Goal: Transaction & Acquisition: Purchase product/service

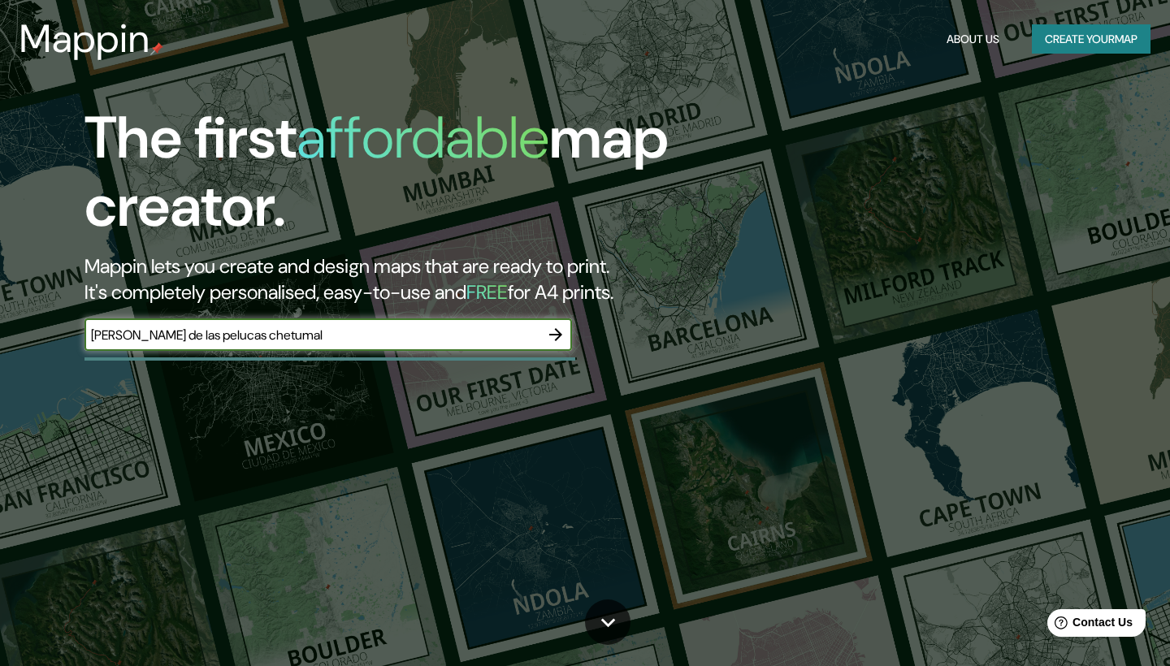
type input "[PERSON_NAME] de las pelucas chetumal"
click at [551, 335] on icon "button" at bounding box center [555, 334] width 19 height 19
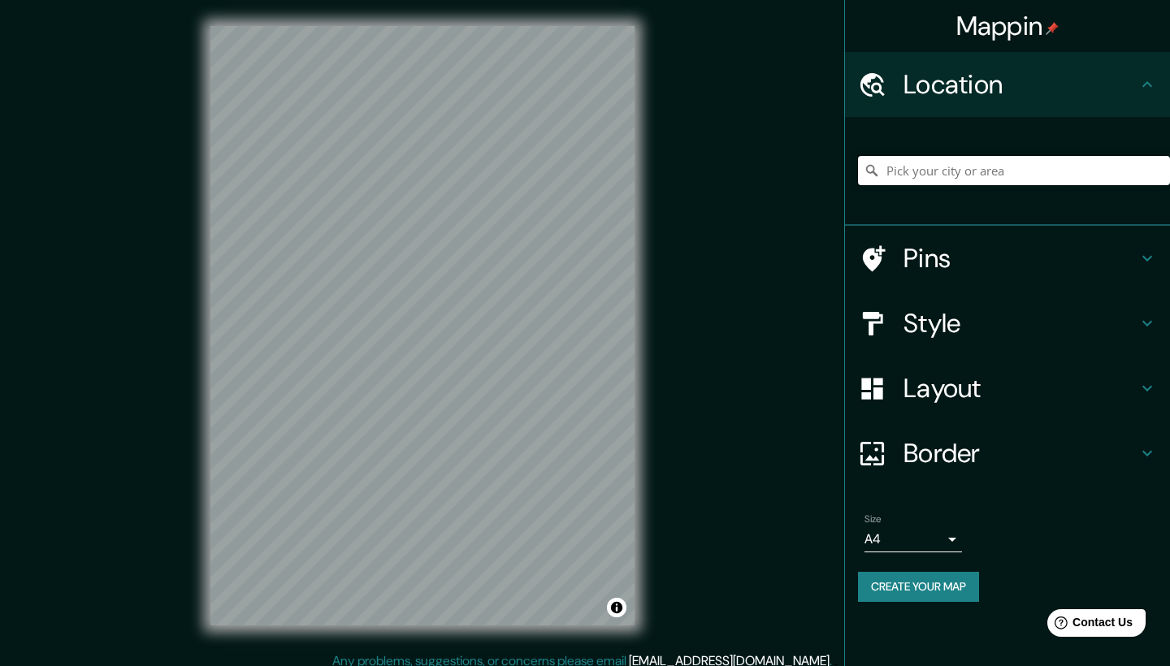
click at [956, 179] on input "Pick your city or area" at bounding box center [1014, 170] width 312 height 29
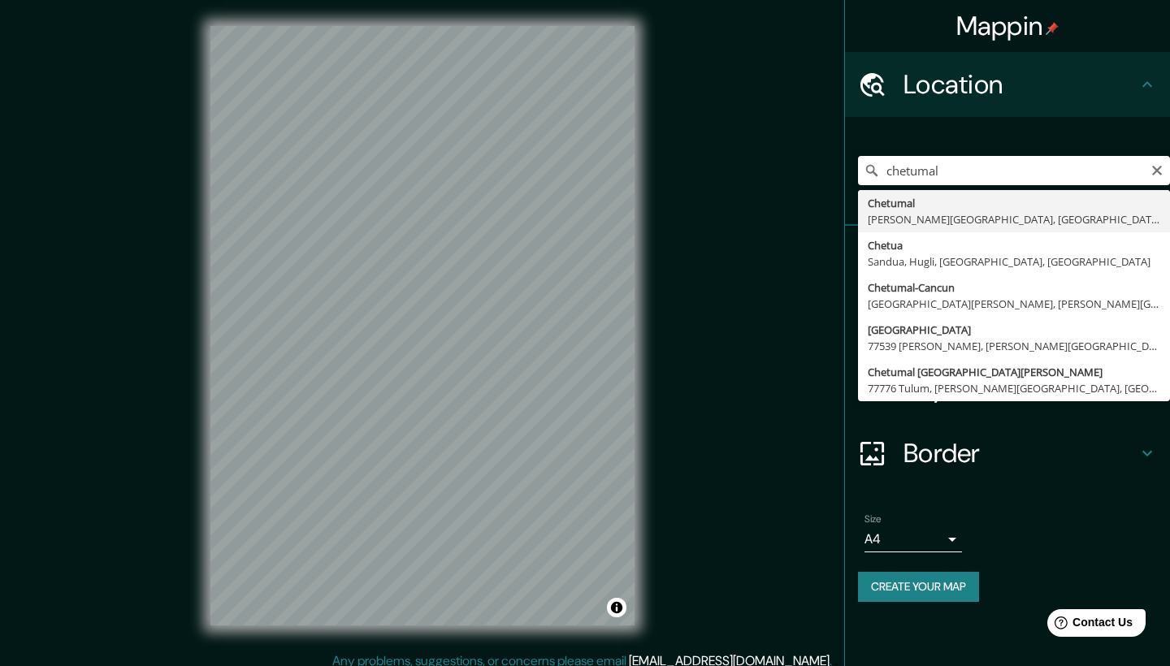
type input "Chetumal, [PERSON_NAME][GEOGRAPHIC_DATA], [GEOGRAPHIC_DATA]"
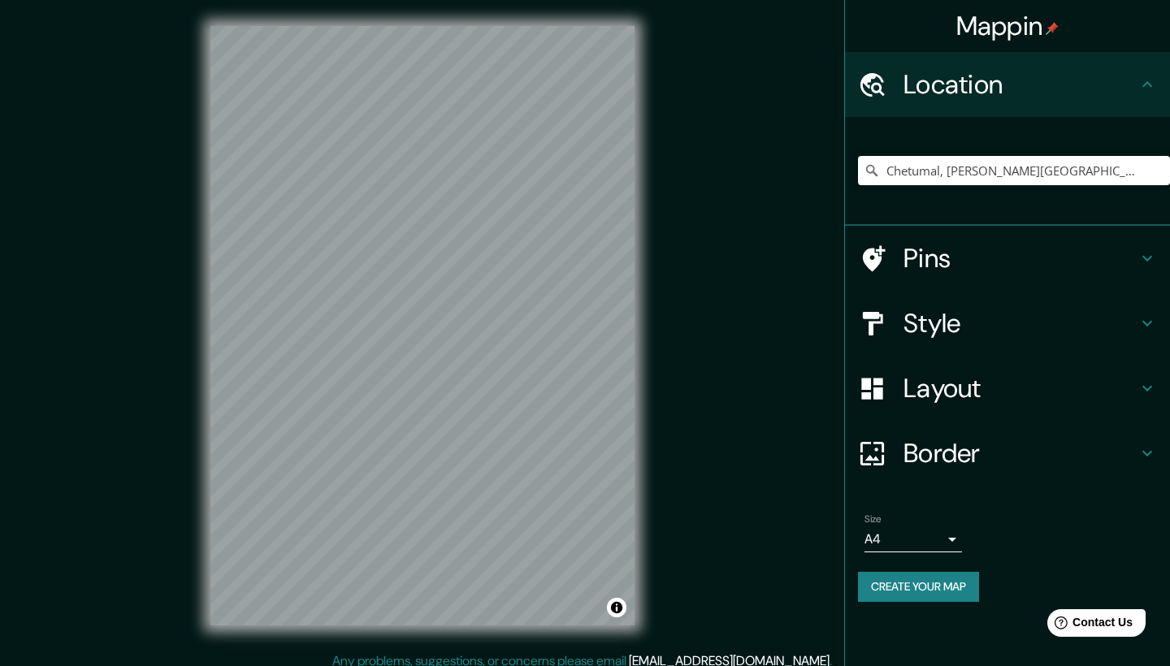
click at [915, 318] on h4 "Style" at bounding box center [1020, 323] width 234 height 32
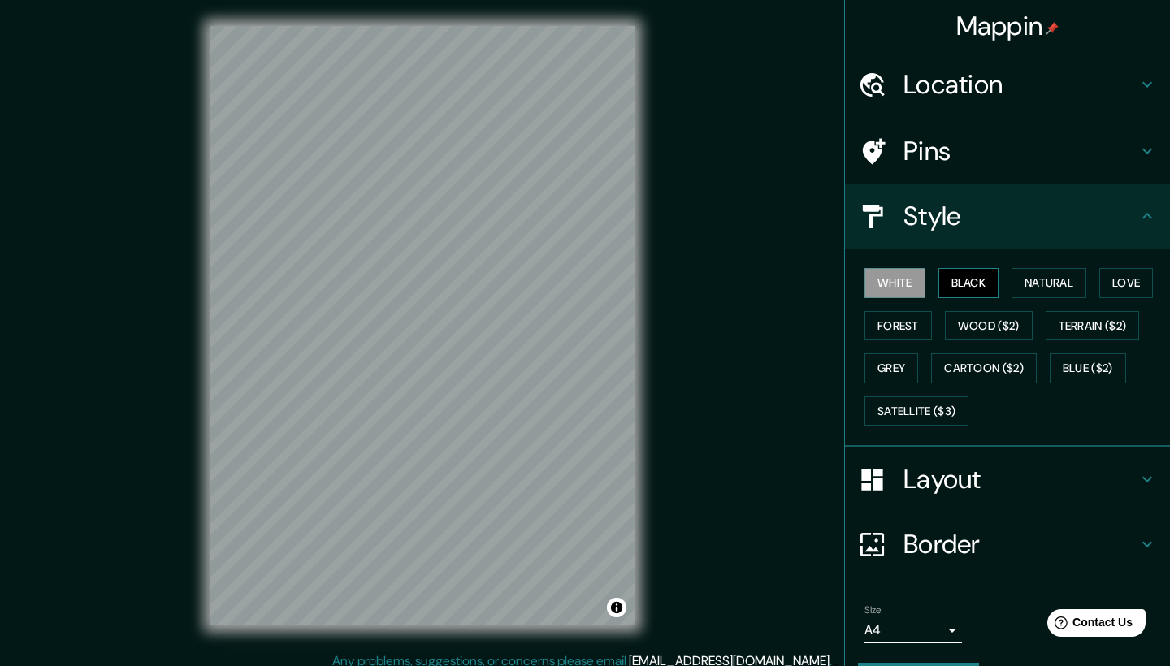
click at [980, 280] on button "Black" at bounding box center [968, 283] width 61 height 30
click at [1050, 281] on button "Natural" at bounding box center [1048, 283] width 75 height 30
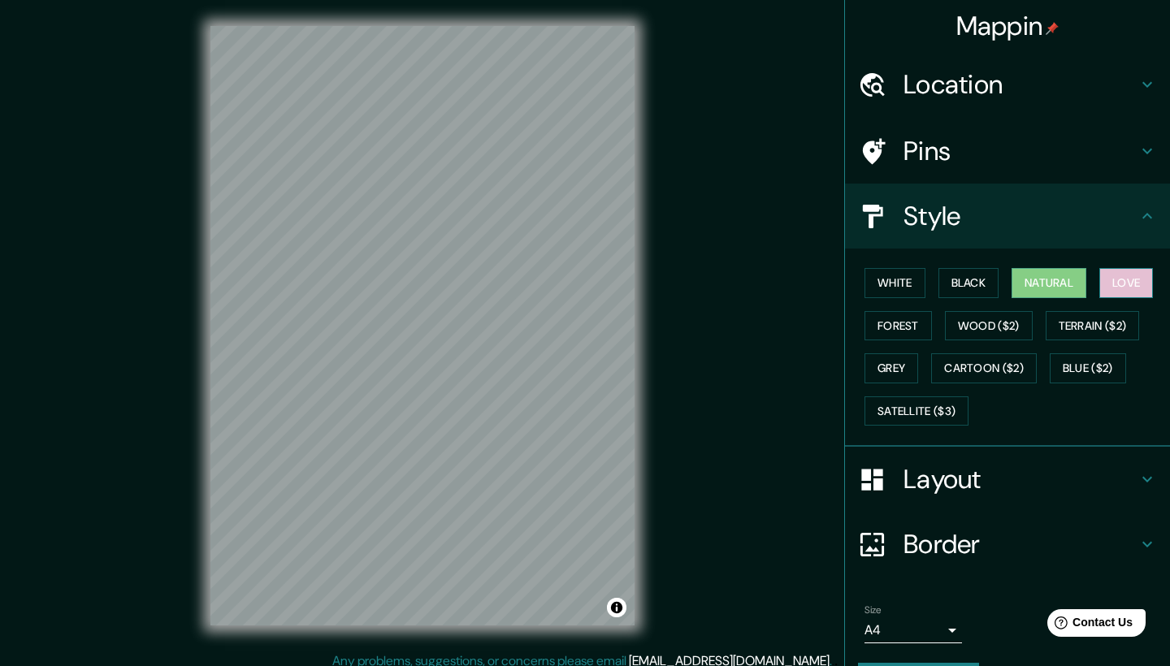
click at [1118, 276] on button "Love" at bounding box center [1126, 283] width 54 height 30
click at [908, 320] on button "Forest" at bounding box center [897, 326] width 67 height 30
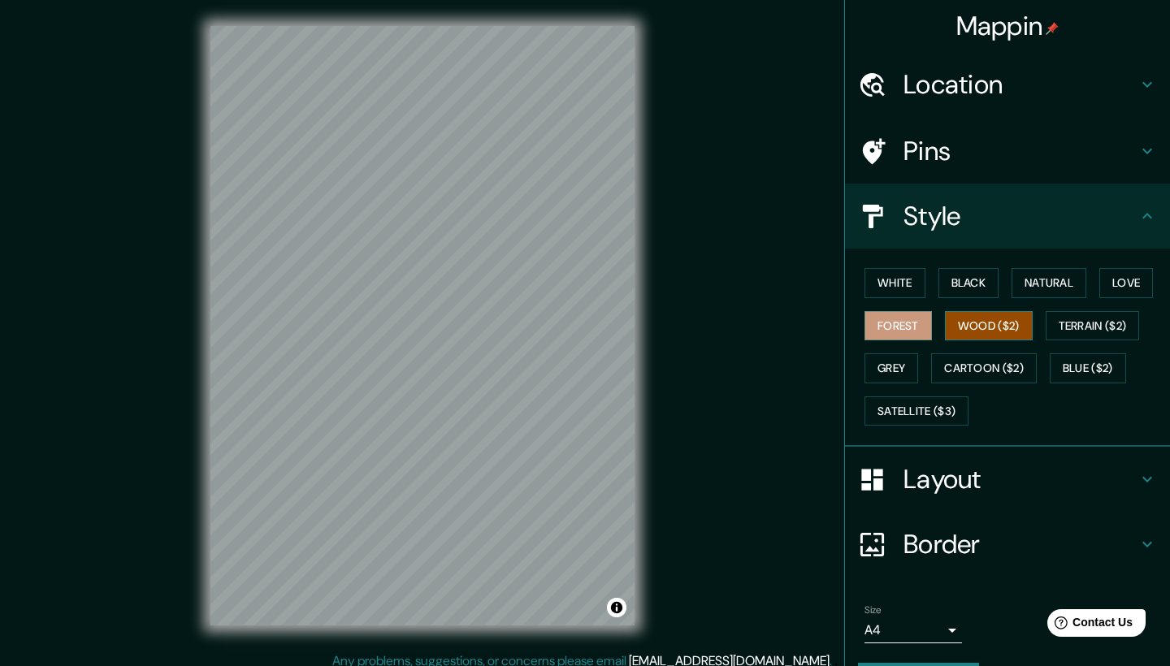
click at [985, 328] on button "Wood ($2)" at bounding box center [989, 326] width 88 height 30
click at [1101, 311] on button "Terrain ($2)" at bounding box center [1092, 326] width 94 height 30
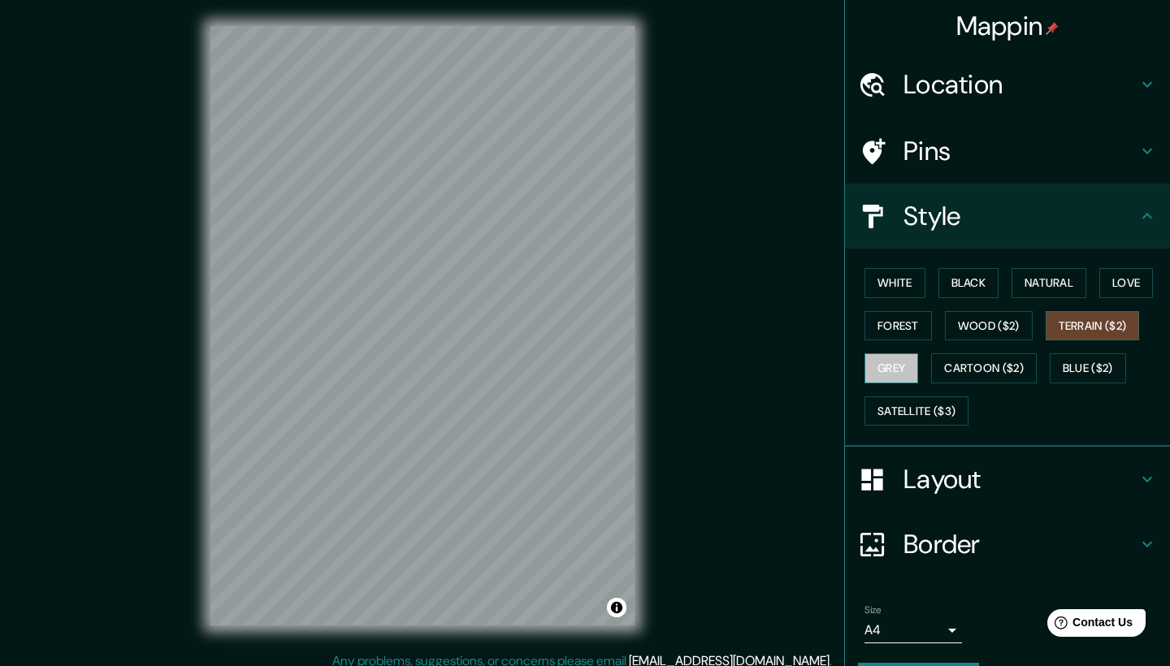
click at [904, 370] on button "Grey" at bounding box center [891, 368] width 54 height 30
click at [958, 379] on div "White Black Natural Love Forest Wood ($2) Terrain ($2) Grey Cartoon ($2) Blue (…" at bounding box center [1014, 347] width 312 height 171
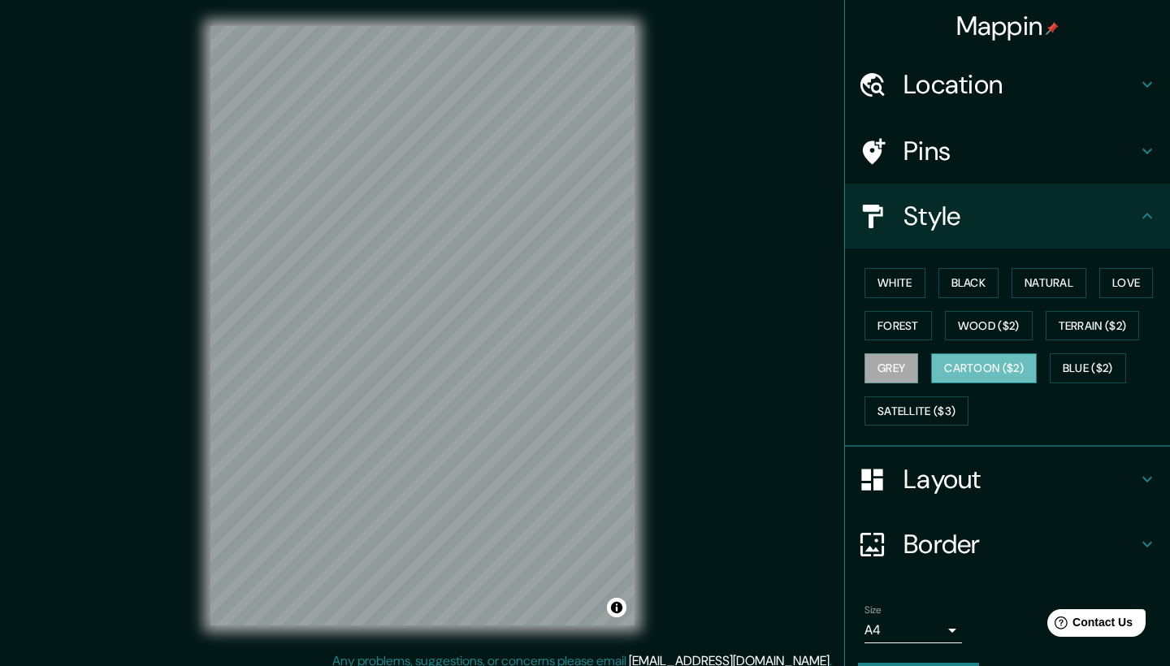
click at [970, 376] on button "Cartoon ($2)" at bounding box center [984, 368] width 106 height 30
click at [1110, 361] on button "Blue ($2)" at bounding box center [1087, 368] width 76 height 30
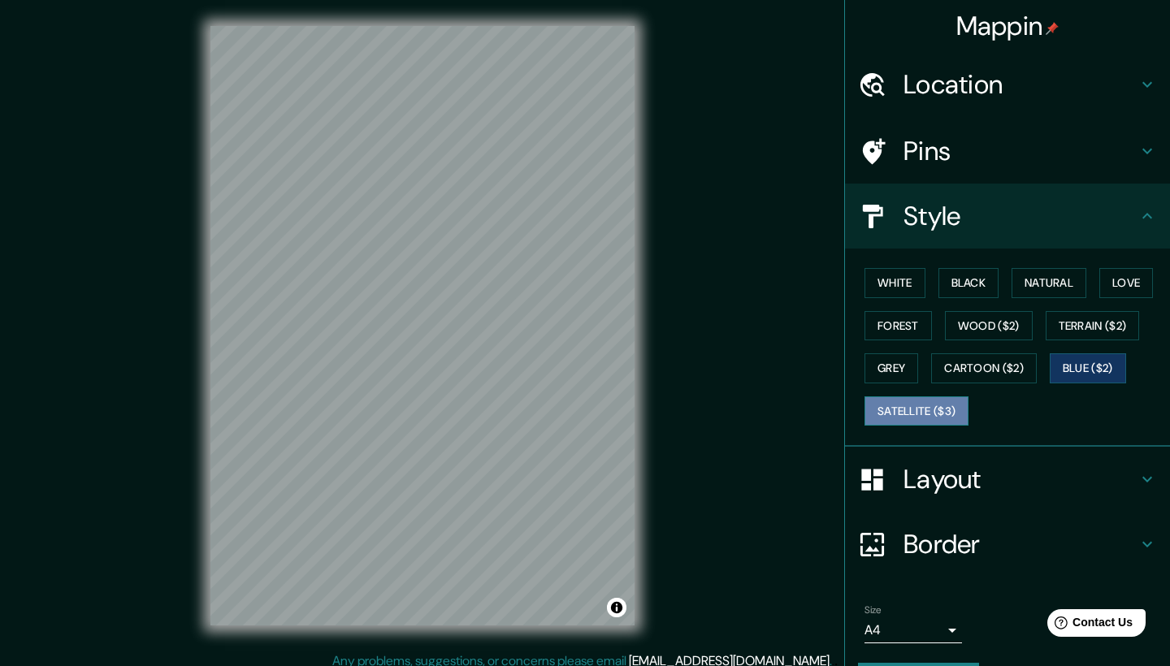
click at [926, 407] on button "Satellite ($3)" at bounding box center [916, 411] width 104 height 30
click at [898, 283] on button "White" at bounding box center [894, 283] width 61 height 30
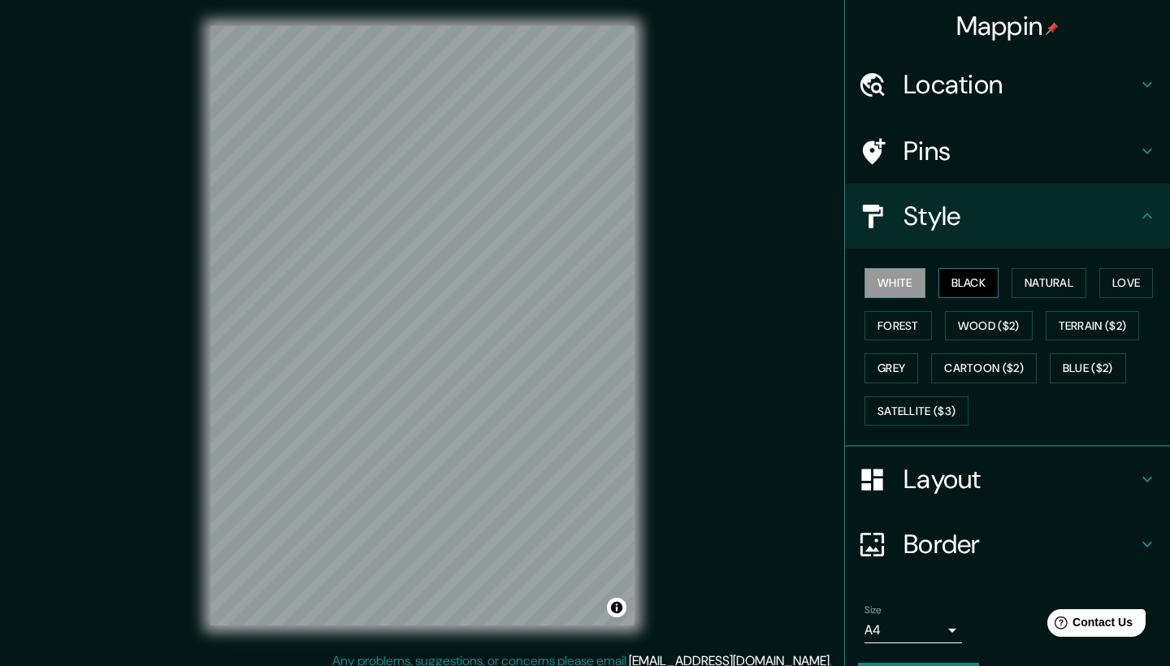
click at [980, 279] on button "Black" at bounding box center [968, 283] width 61 height 30
click at [1044, 282] on button "Natural" at bounding box center [1048, 283] width 75 height 30
click at [1104, 285] on div "White Black Natural Love Forest Wood ($2) Terrain ($2) Grey Cartoon ($2) Blue (…" at bounding box center [1014, 347] width 312 height 171
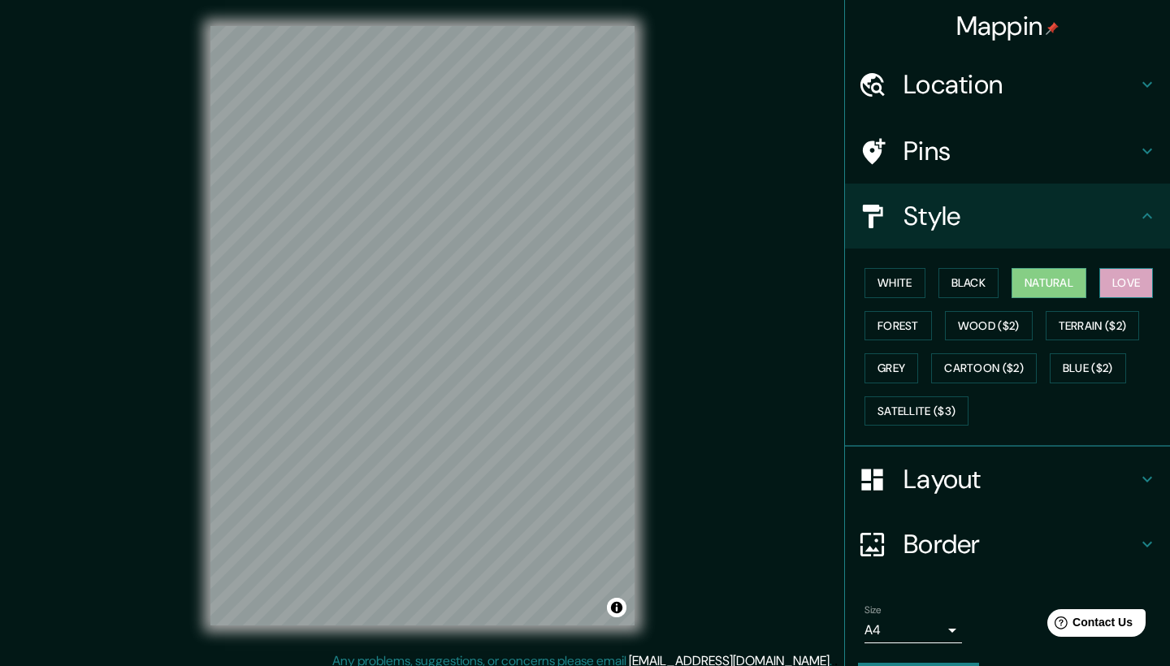
click at [1124, 287] on button "Love" at bounding box center [1126, 283] width 54 height 30
click at [901, 336] on button "Forest" at bounding box center [897, 326] width 67 height 30
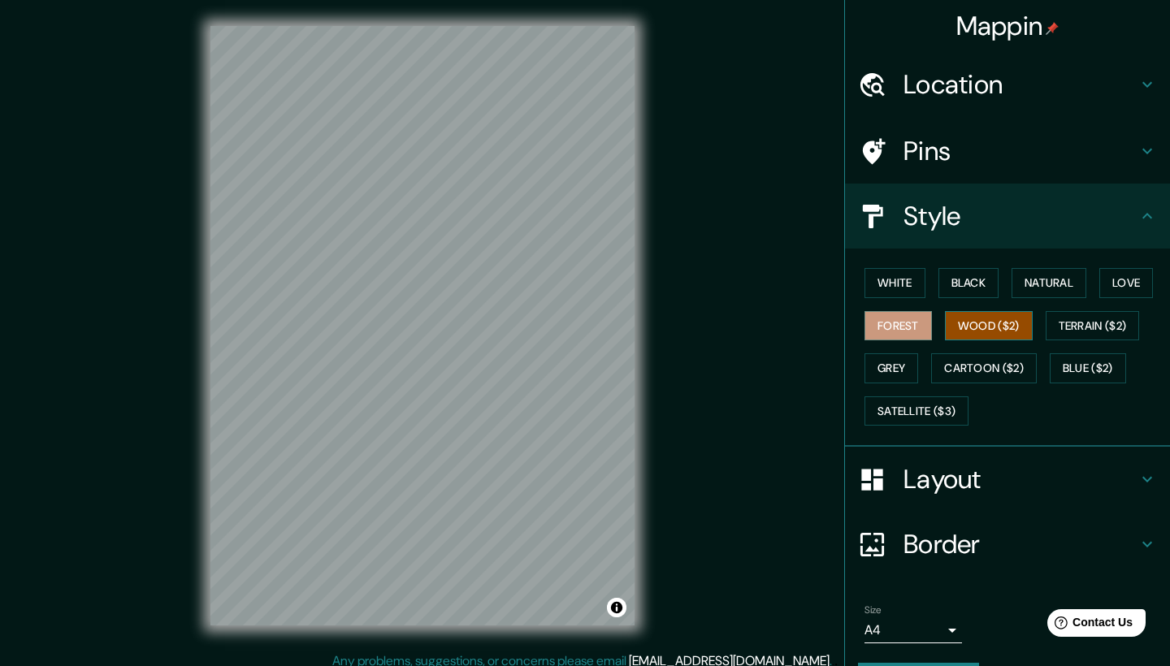
click at [985, 322] on button "Wood ($2)" at bounding box center [989, 326] width 88 height 30
click at [906, 361] on button "Grey" at bounding box center [891, 368] width 54 height 30
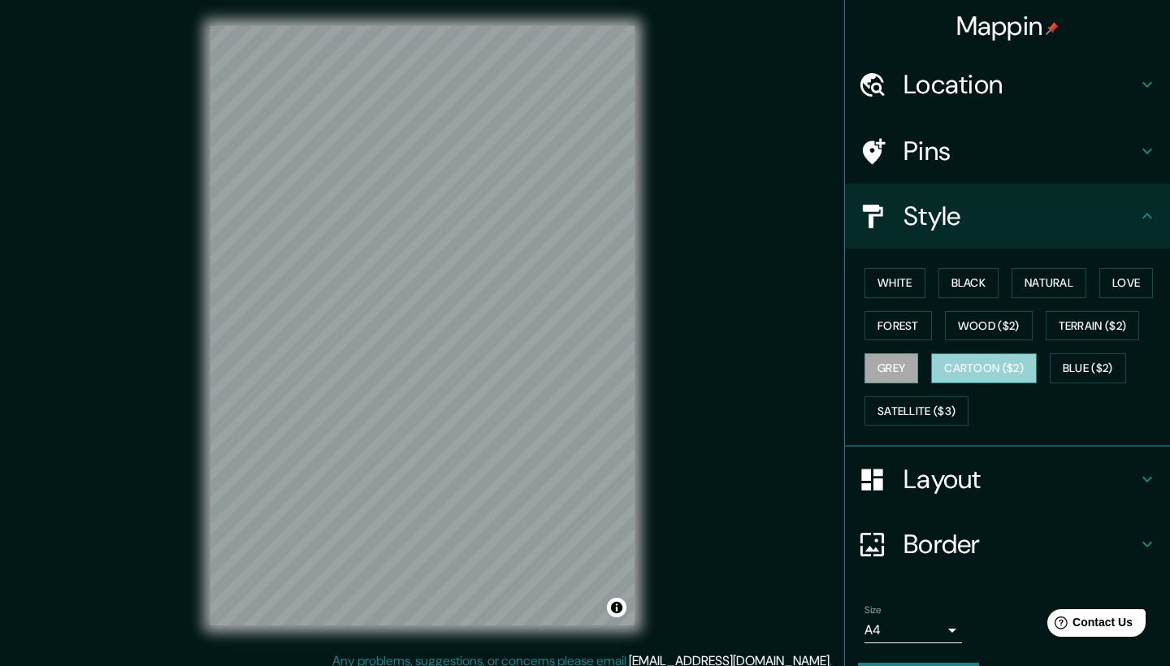
click at [988, 366] on button "Cartoon ($2)" at bounding box center [984, 368] width 106 height 30
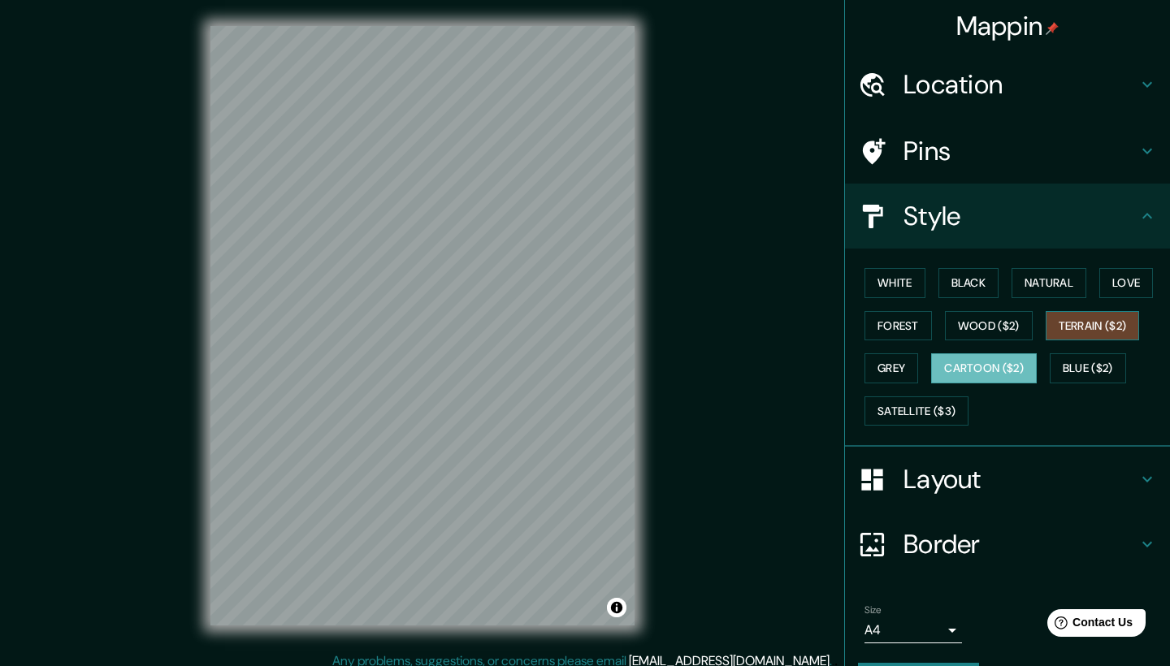
click at [1109, 311] on button "Terrain ($2)" at bounding box center [1092, 326] width 94 height 30
click at [1011, 321] on button "Wood ($2)" at bounding box center [989, 326] width 88 height 30
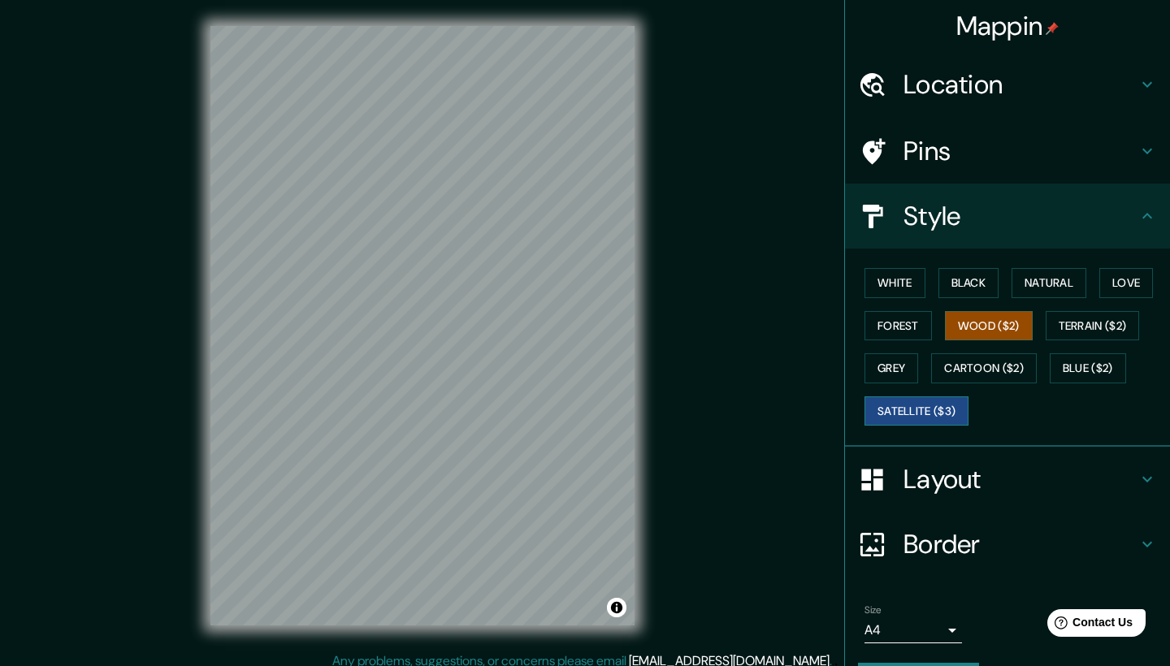
click at [943, 404] on button "Satellite ($3)" at bounding box center [916, 411] width 104 height 30
click at [915, 277] on button "White" at bounding box center [894, 283] width 61 height 30
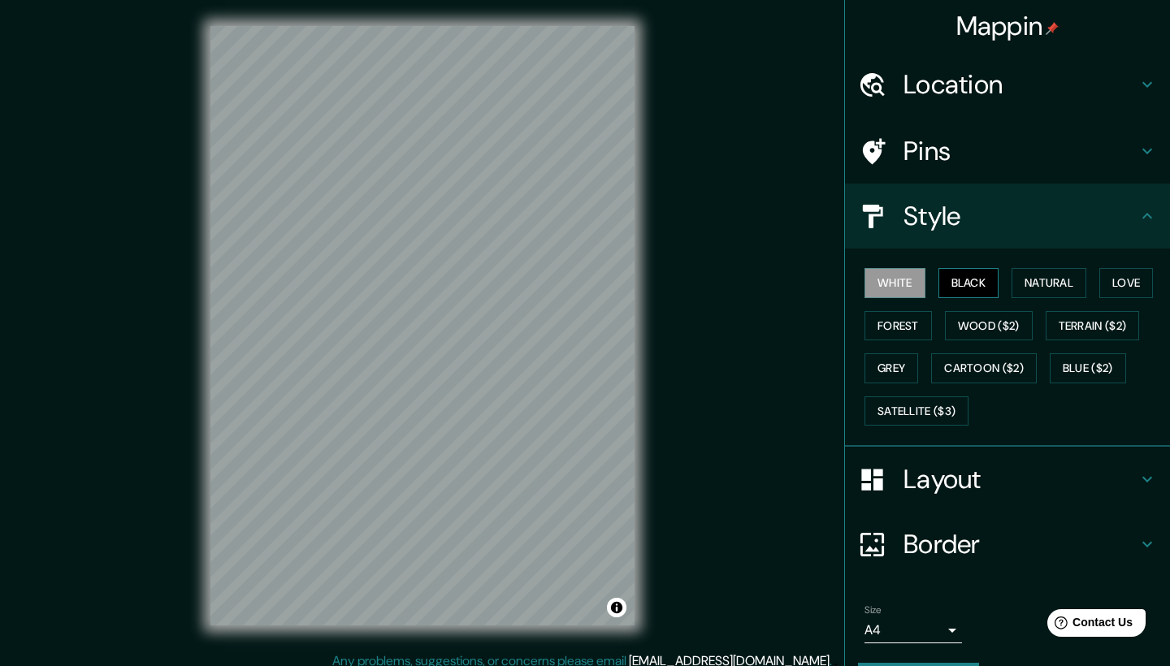
click at [980, 283] on button "Black" at bounding box center [968, 283] width 61 height 30
click at [1063, 292] on button "Natural" at bounding box center [1048, 283] width 75 height 30
click at [947, 155] on h4 "Pins" at bounding box center [1020, 151] width 234 height 32
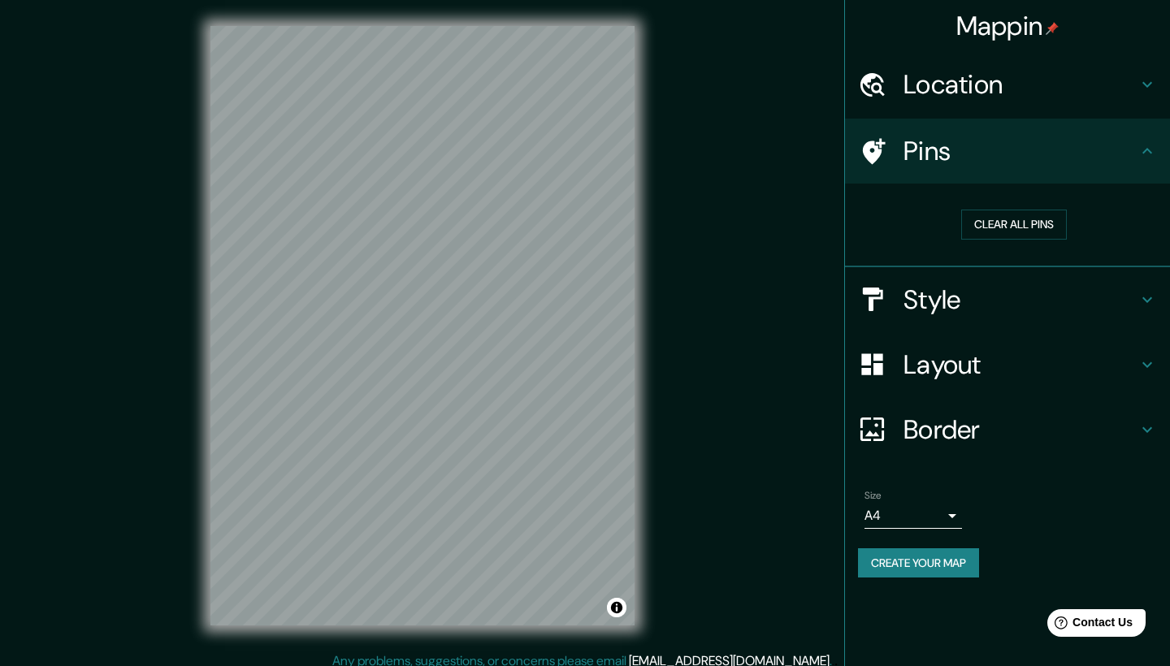
click at [873, 139] on icon at bounding box center [872, 151] width 28 height 28
click at [974, 215] on button "Clear all pins" at bounding box center [1014, 225] width 106 height 30
click at [994, 213] on button "Clear all pins" at bounding box center [1014, 225] width 106 height 30
click at [994, 223] on button "Clear all pins" at bounding box center [1014, 225] width 106 height 30
click at [1133, 137] on h4 "Pins" at bounding box center [1020, 151] width 234 height 32
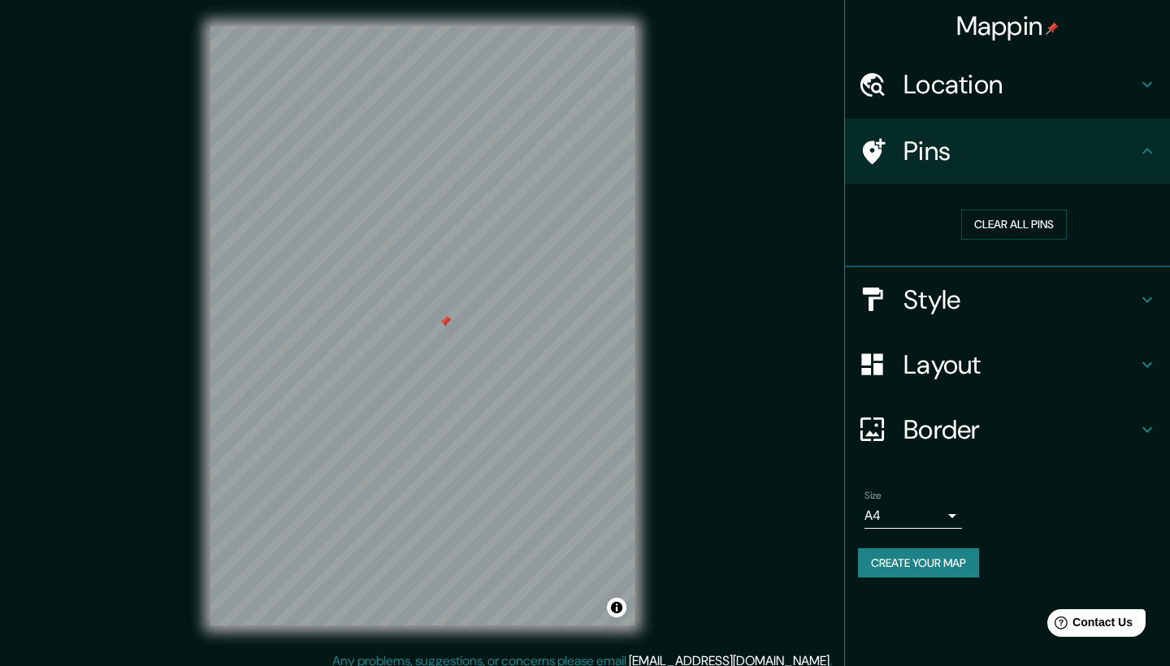
click at [965, 299] on h4 "Style" at bounding box center [1020, 299] width 234 height 32
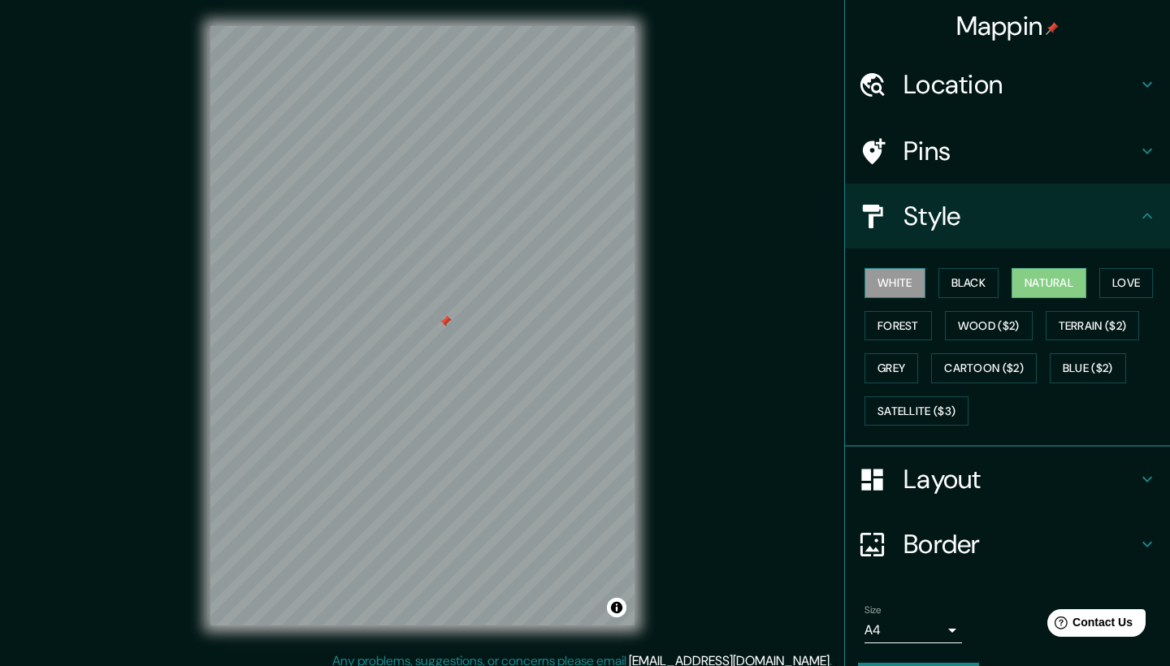
click at [894, 277] on button "White" at bounding box center [894, 283] width 61 height 30
click at [892, 314] on button "Forest" at bounding box center [897, 326] width 67 height 30
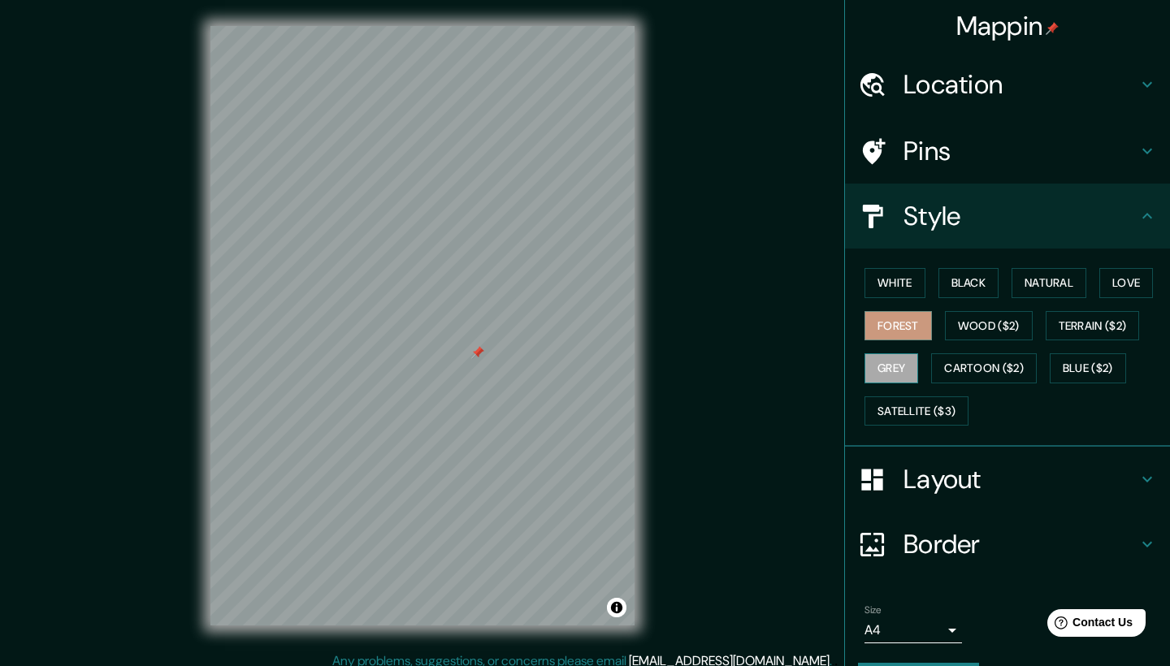
click at [896, 368] on button "Grey" at bounding box center [891, 368] width 54 height 30
click at [960, 366] on button "Cartoon ($2)" at bounding box center [984, 368] width 106 height 30
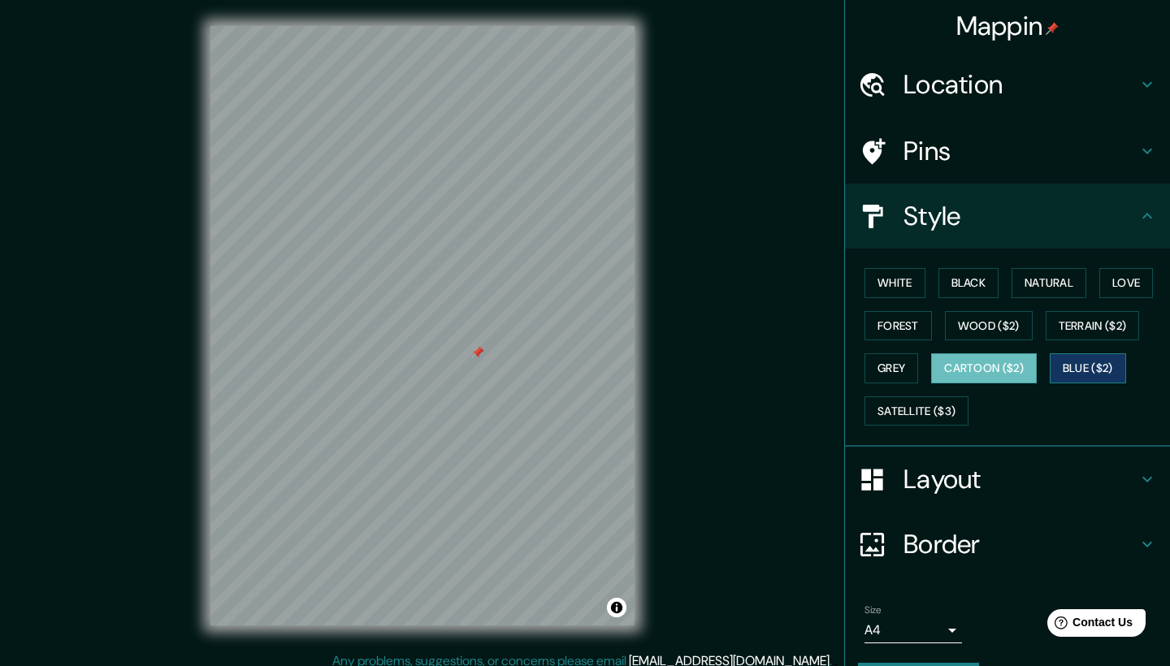
click at [1115, 358] on button "Blue ($2)" at bounding box center [1087, 368] width 76 height 30
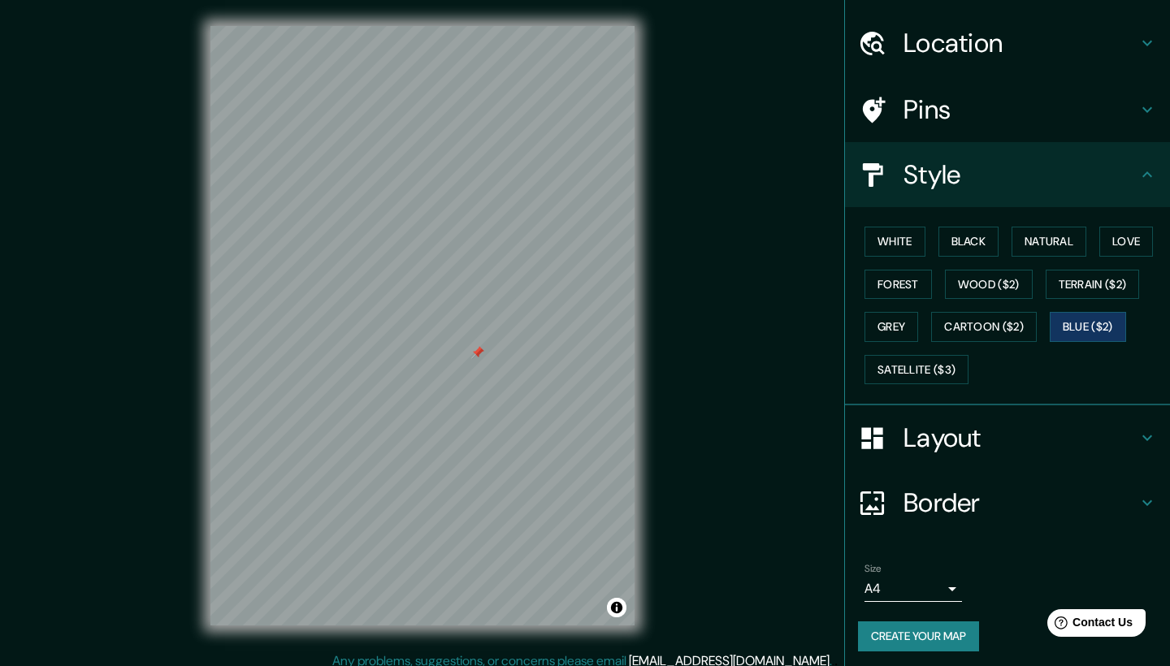
scroll to position [5, 0]
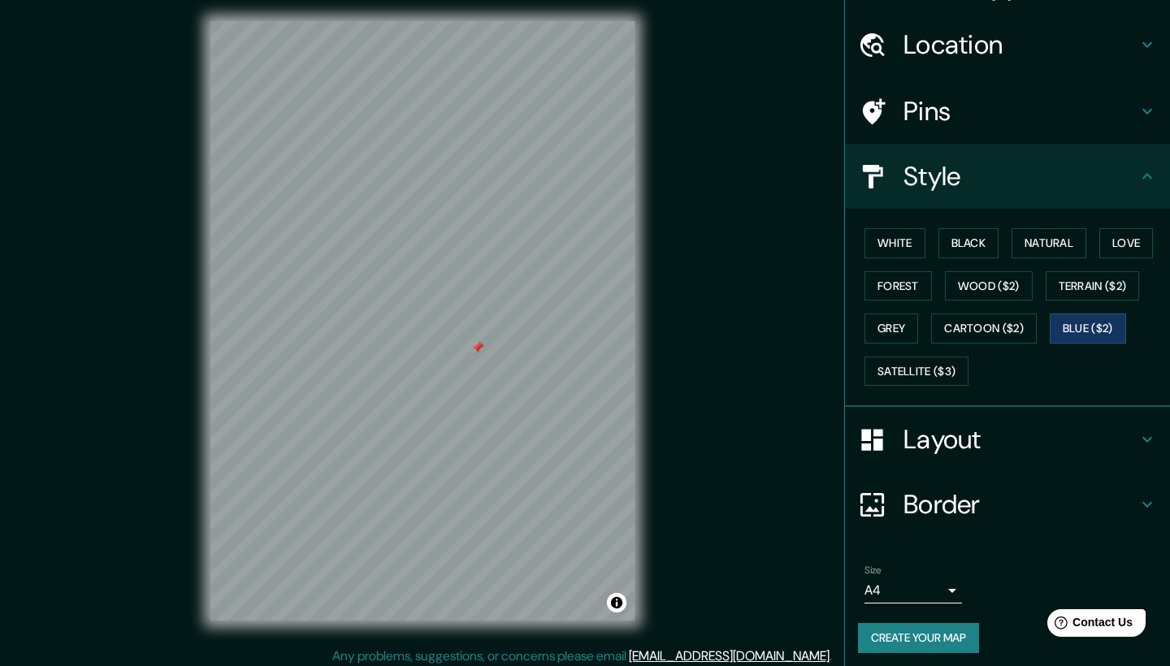
click at [952, 442] on h4 "Layout" at bounding box center [1020, 439] width 234 height 32
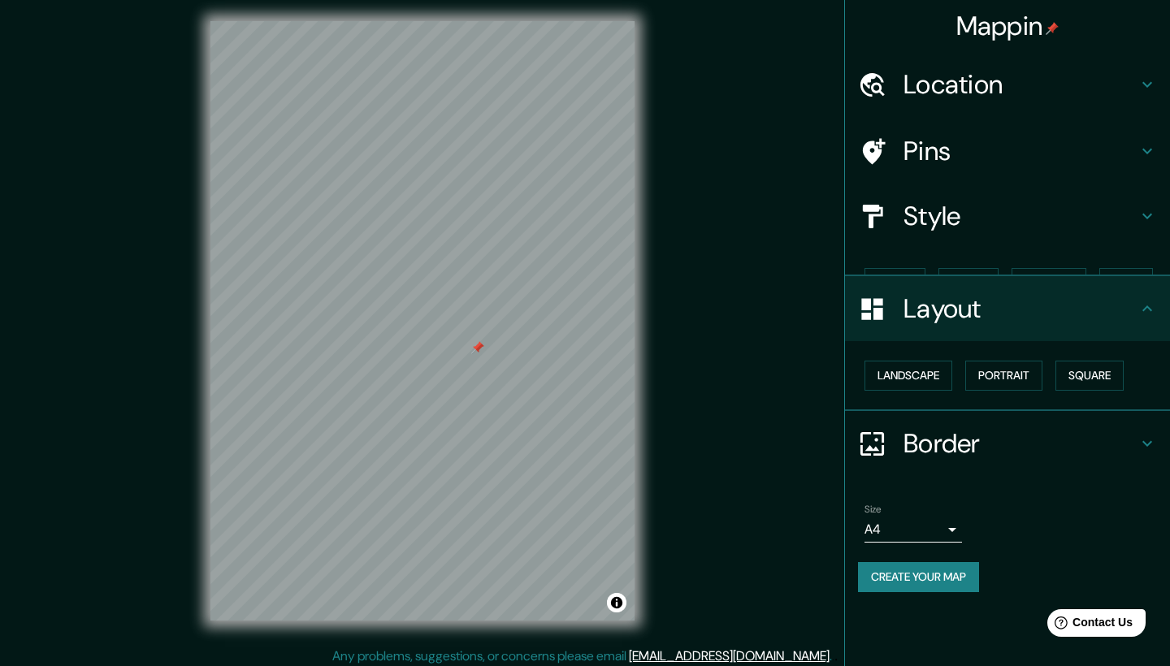
scroll to position [0, 0]
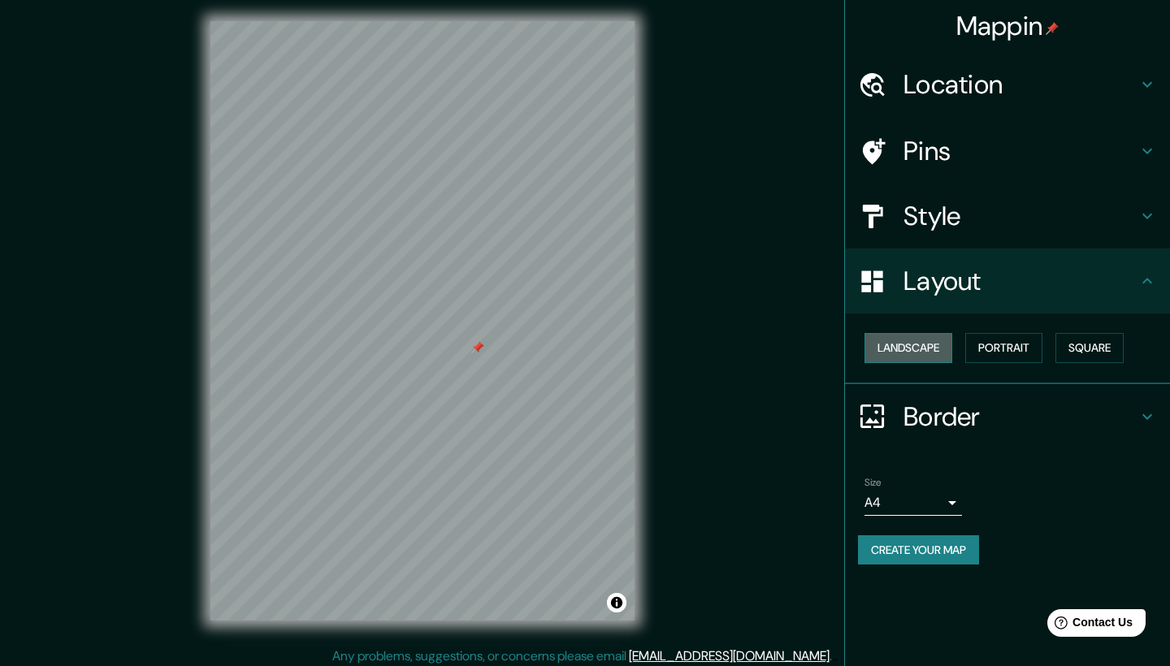
click at [924, 340] on button "Landscape" at bounding box center [908, 348] width 88 height 30
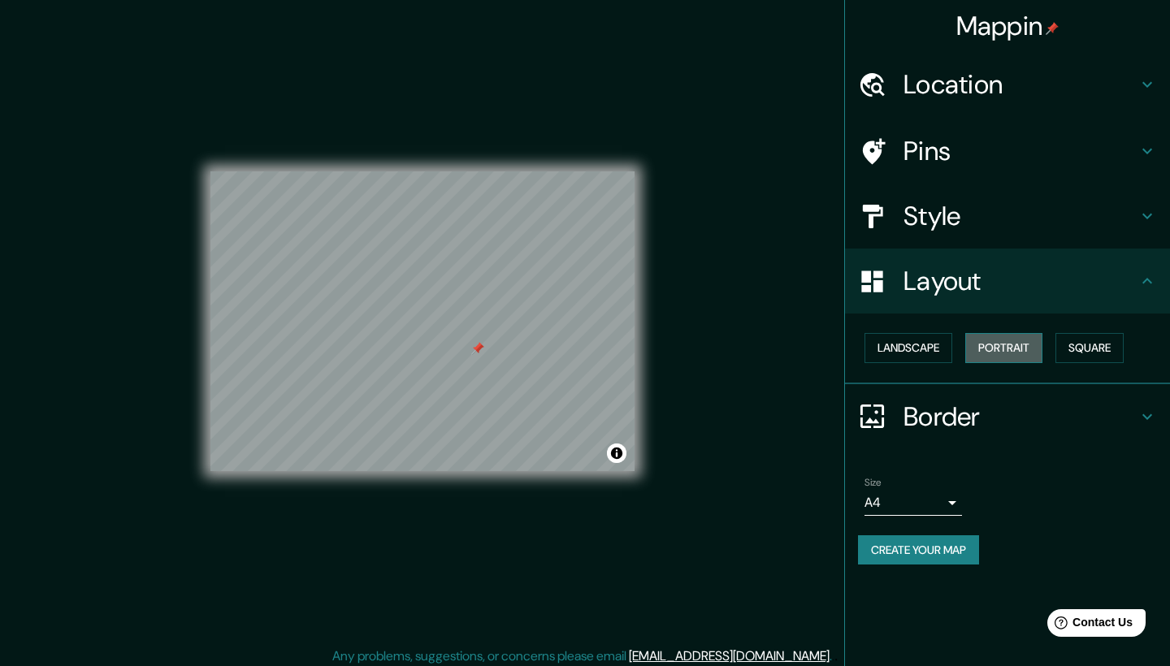
click at [1039, 347] on button "Portrait" at bounding box center [1003, 348] width 77 height 30
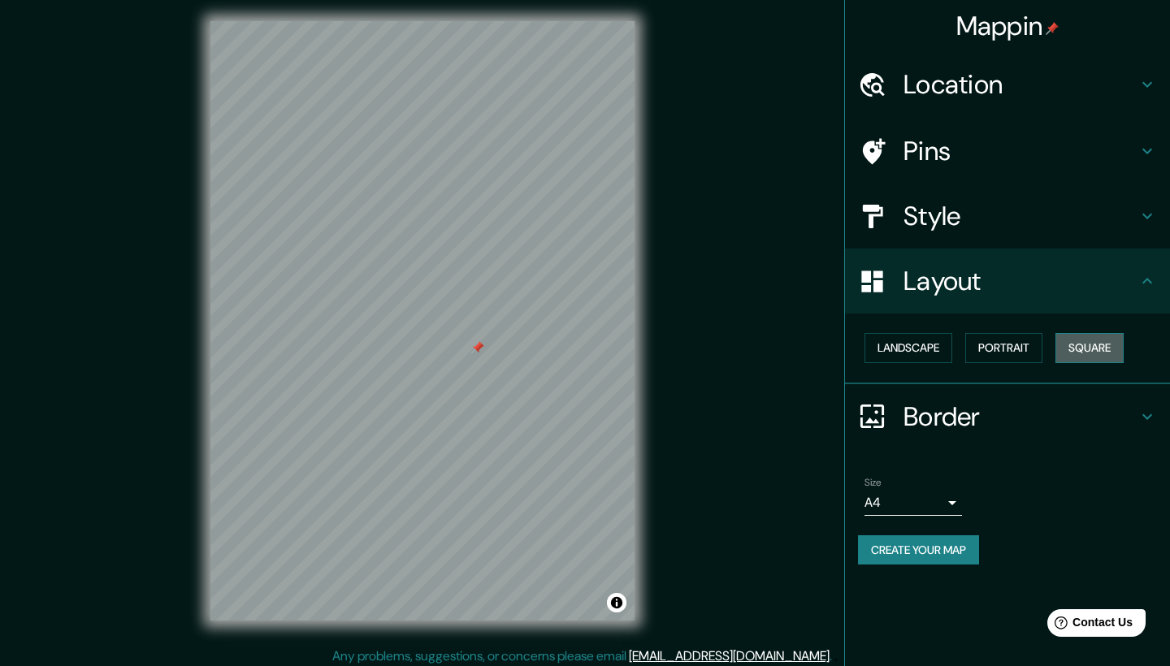
click at [1094, 349] on button "Square" at bounding box center [1089, 348] width 68 height 30
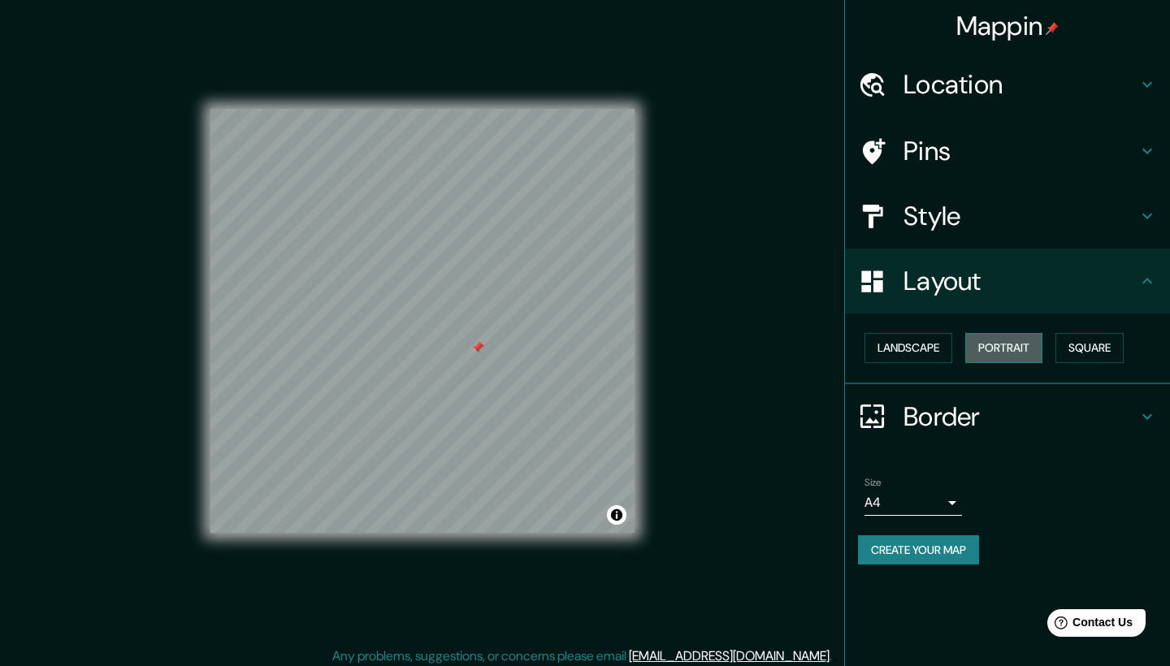
click at [1016, 340] on button "Portrait" at bounding box center [1003, 348] width 77 height 30
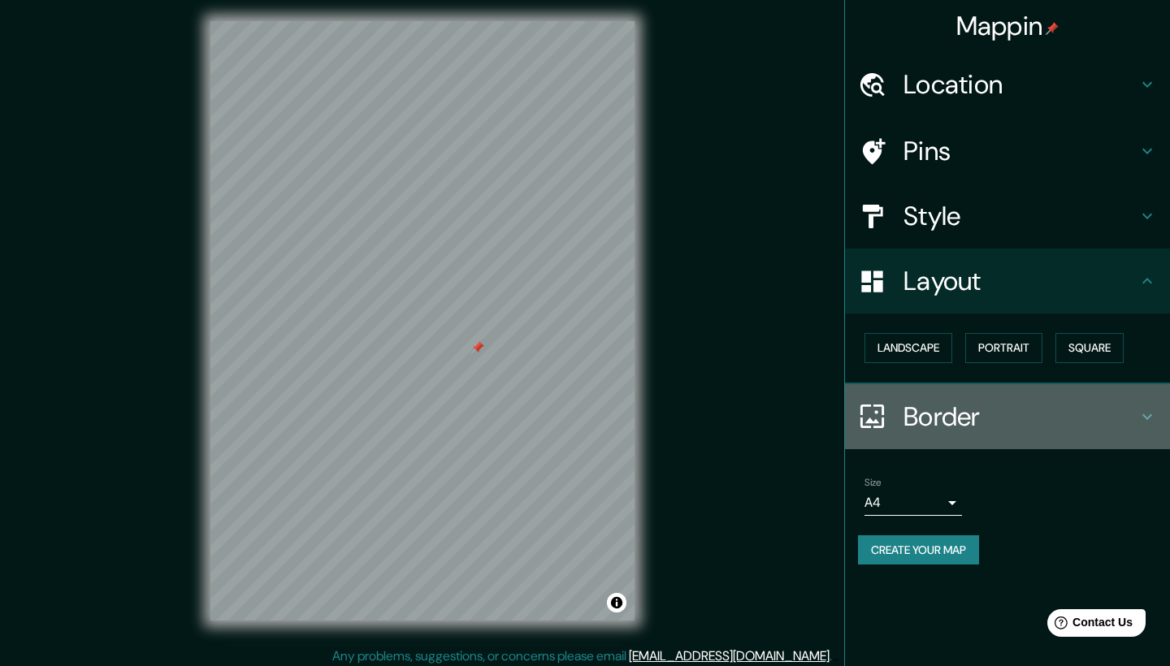
click at [965, 417] on h4 "Border" at bounding box center [1020, 416] width 234 height 32
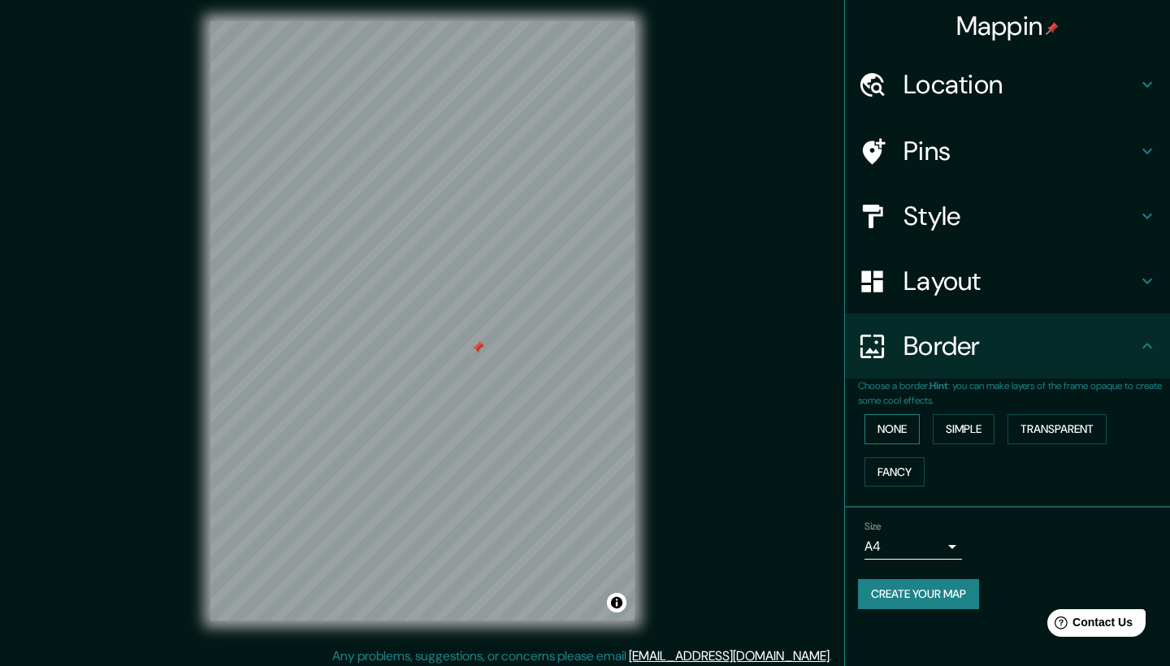
click at [891, 433] on button "None" at bounding box center [891, 429] width 55 height 30
click at [958, 433] on button "Simple" at bounding box center [963, 429] width 62 height 30
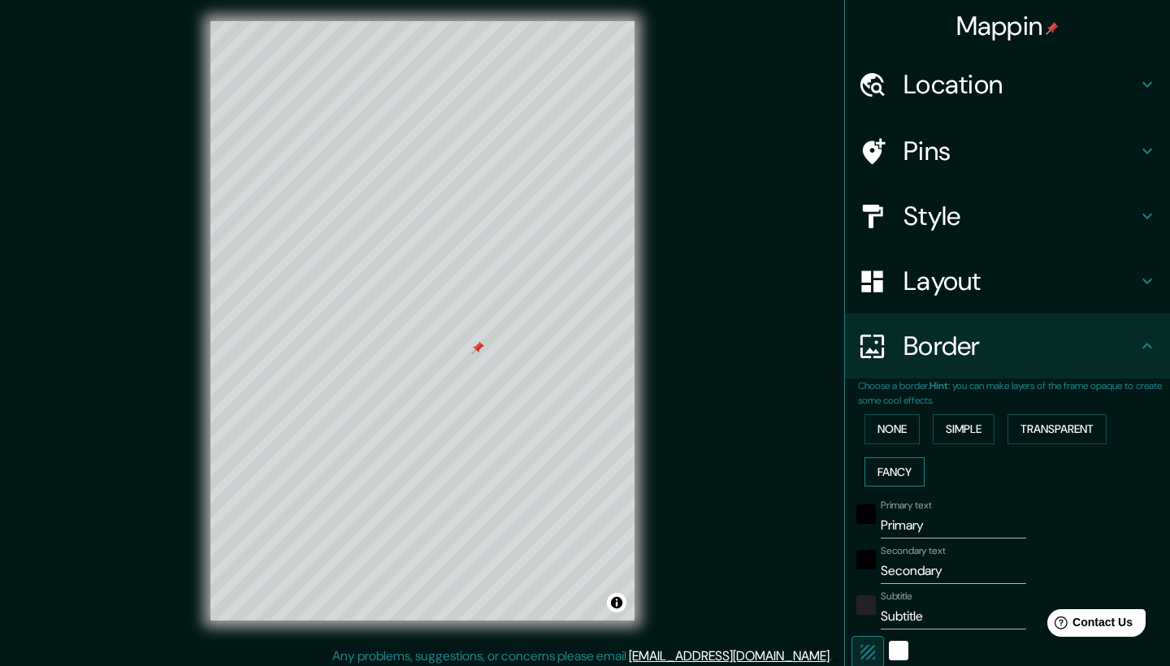
click at [885, 472] on button "Fancy" at bounding box center [894, 472] width 60 height 30
click at [1005, 422] on div "None Simple Transparent Fancy" at bounding box center [1014, 450] width 312 height 85
click at [1044, 426] on button "Transparent" at bounding box center [1056, 429] width 99 height 30
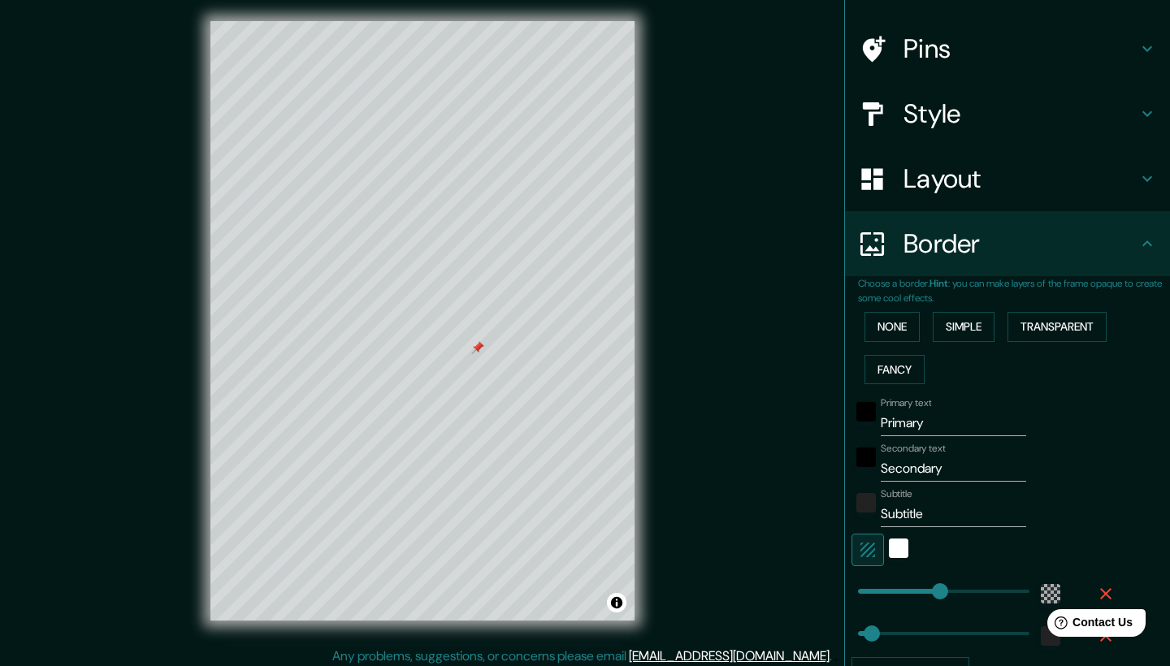
scroll to position [114, 0]
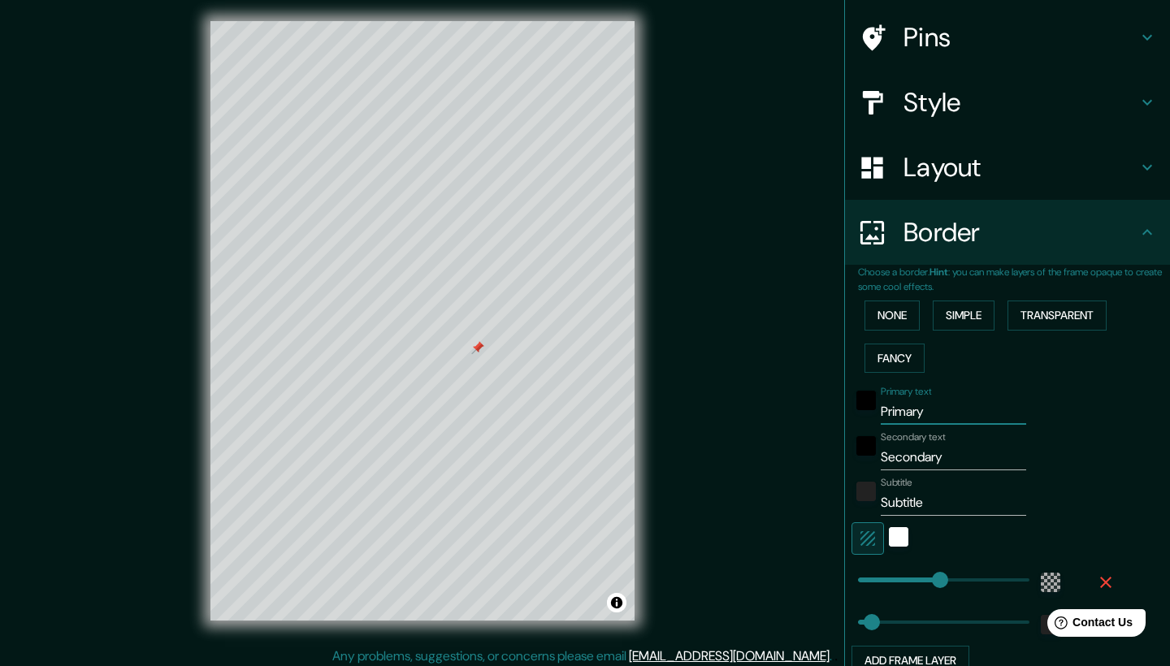
drag, startPoint x: 934, startPoint y: 406, endPoint x: 842, endPoint y: 397, distance: 92.2
click at [841, 397] on div "Mappin Location [GEOGRAPHIC_DATA], [PERSON_NAME][GEOGRAPHIC_DATA], [GEOGRAPHIC_…" at bounding box center [585, 333] width 1170 height 677
type input "T"
type input "251"
type input "42"
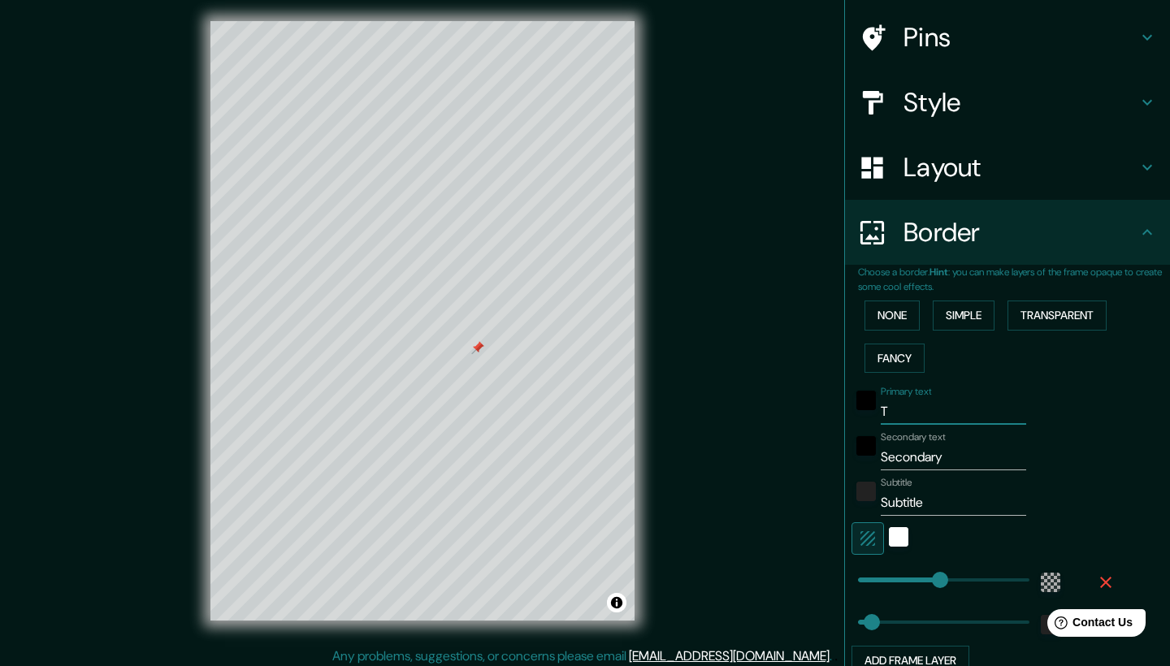
type input "Te"
type input "251"
type input "42"
type input "Tea"
type input "251"
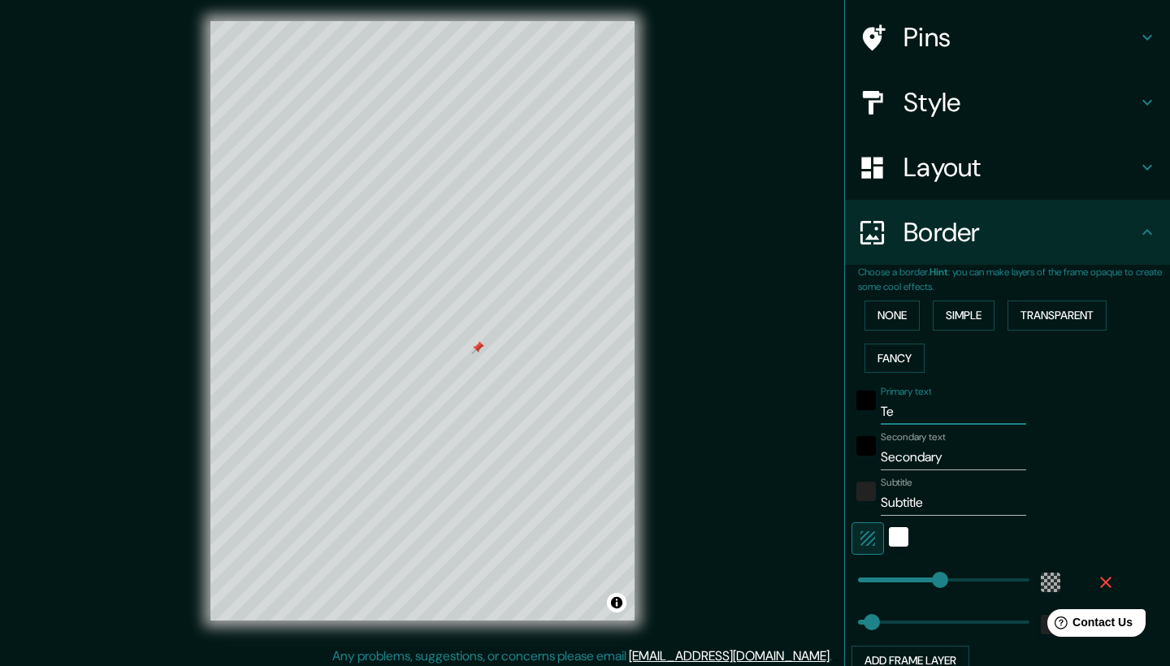
type input "42"
type input "Teat"
type input "251"
type input "42"
type input "Teatr"
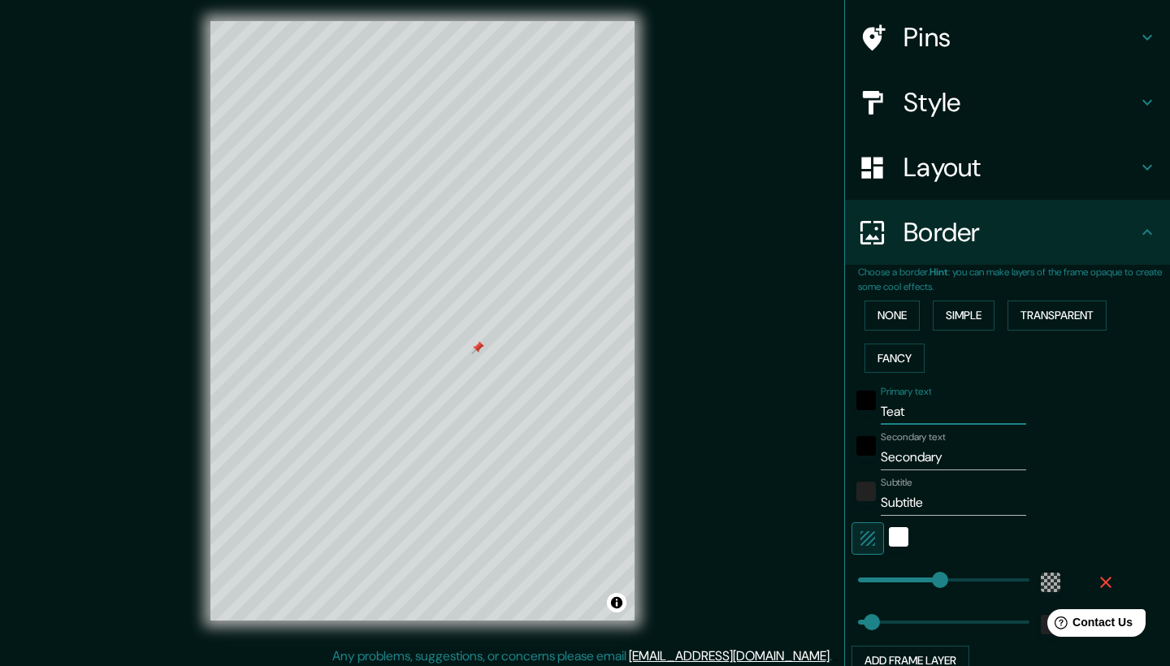
type input "251"
type input "42"
type input "Teatro"
type input "251"
type input "42"
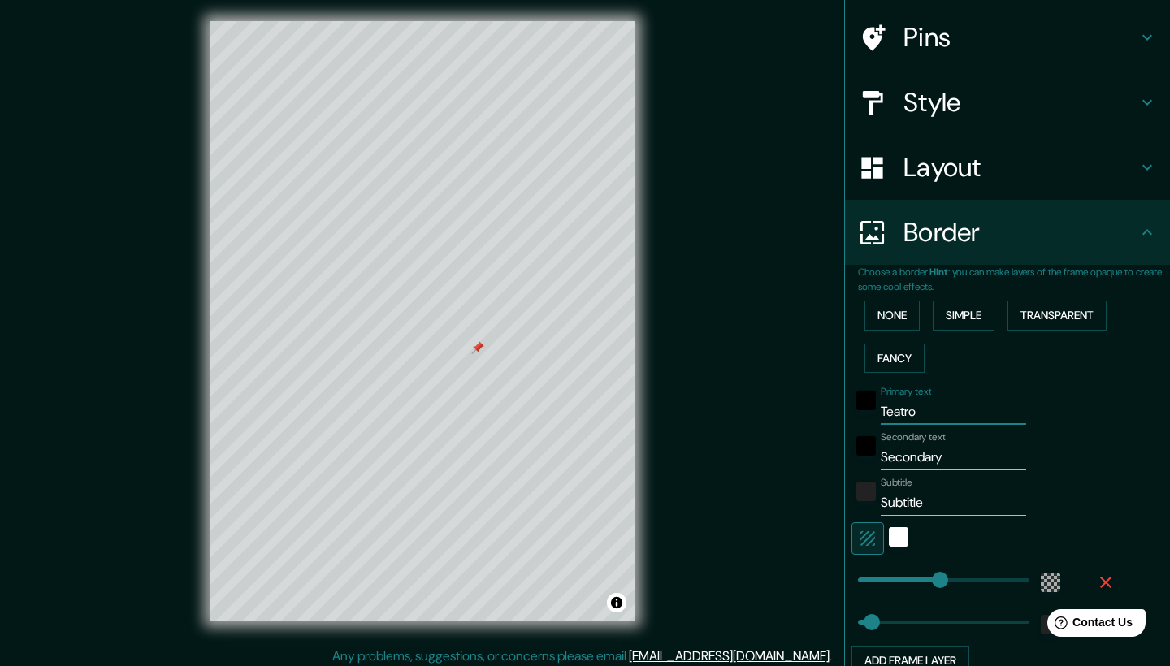
type input "Teatro"
type input "251"
type input "42"
type input "Teatro A"
type input "251"
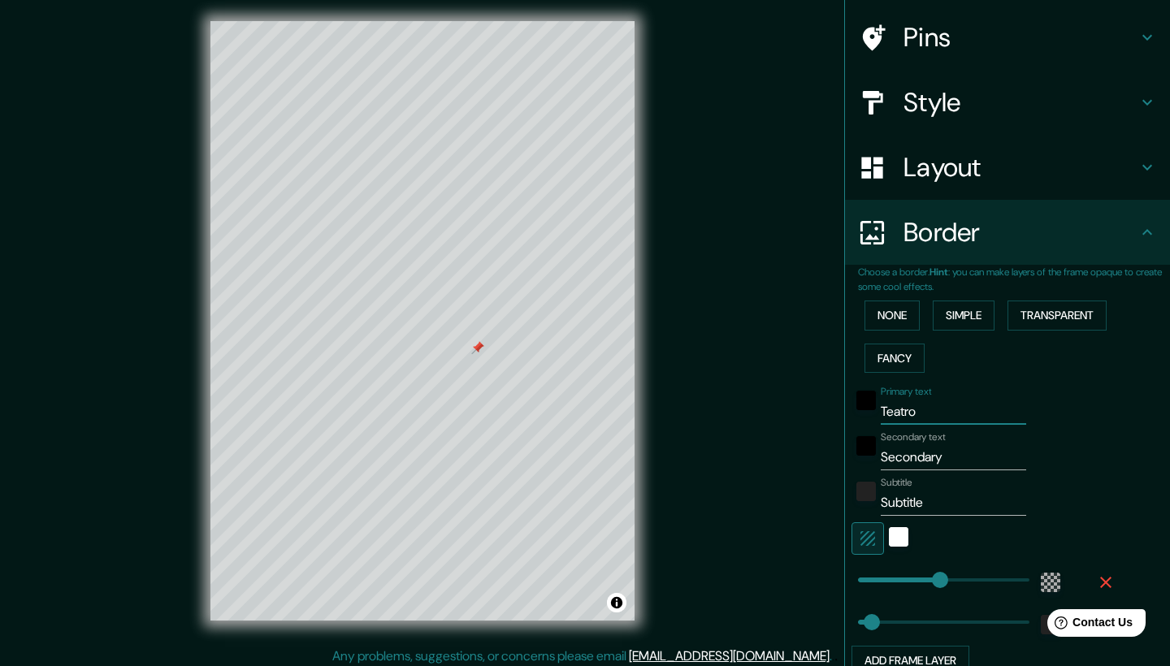
type input "42"
type input "Teatro Av"
type input "251"
type input "42"
type input "[GEOGRAPHIC_DATA]"
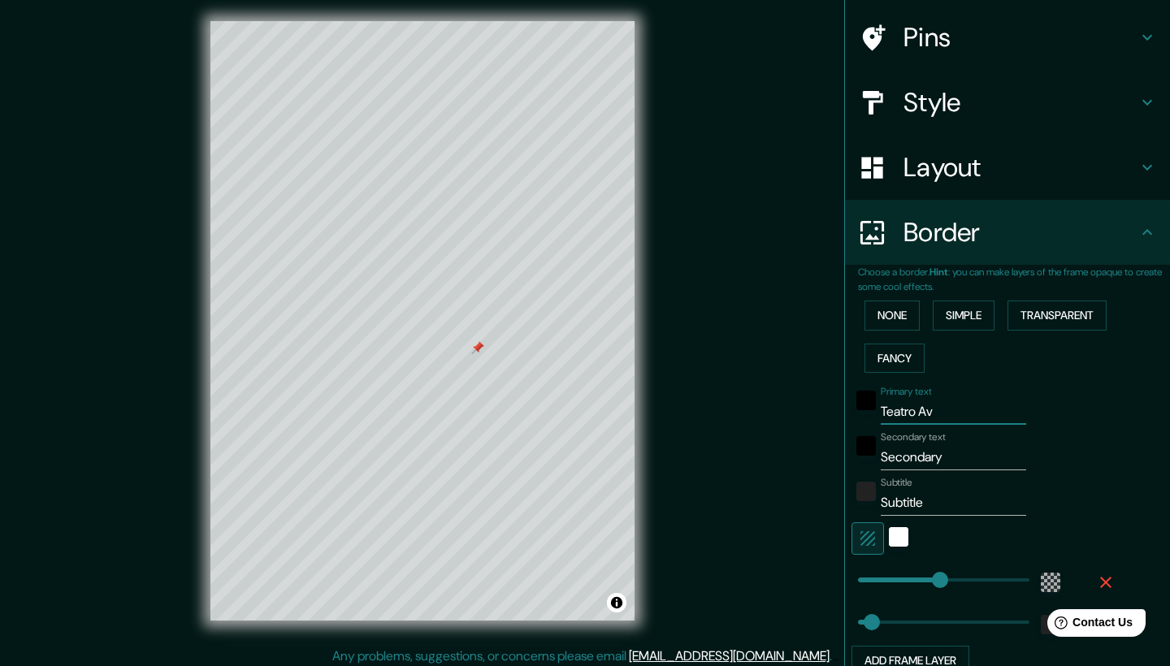
type input "251"
type input "42"
type input "Teatro Avil"
type input "251"
type input "42"
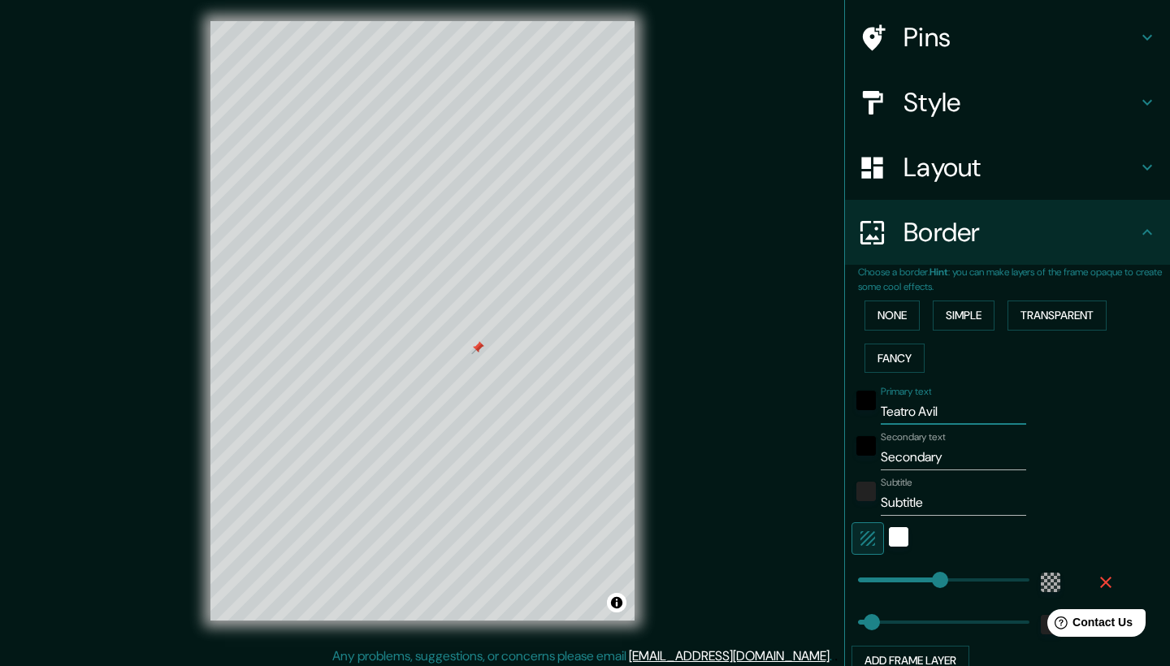
type input "[GEOGRAPHIC_DATA][PERSON_NAME]"
type input "251"
type input "42"
type input "[GEOGRAPHIC_DATA][PERSON_NAME]"
type input "251"
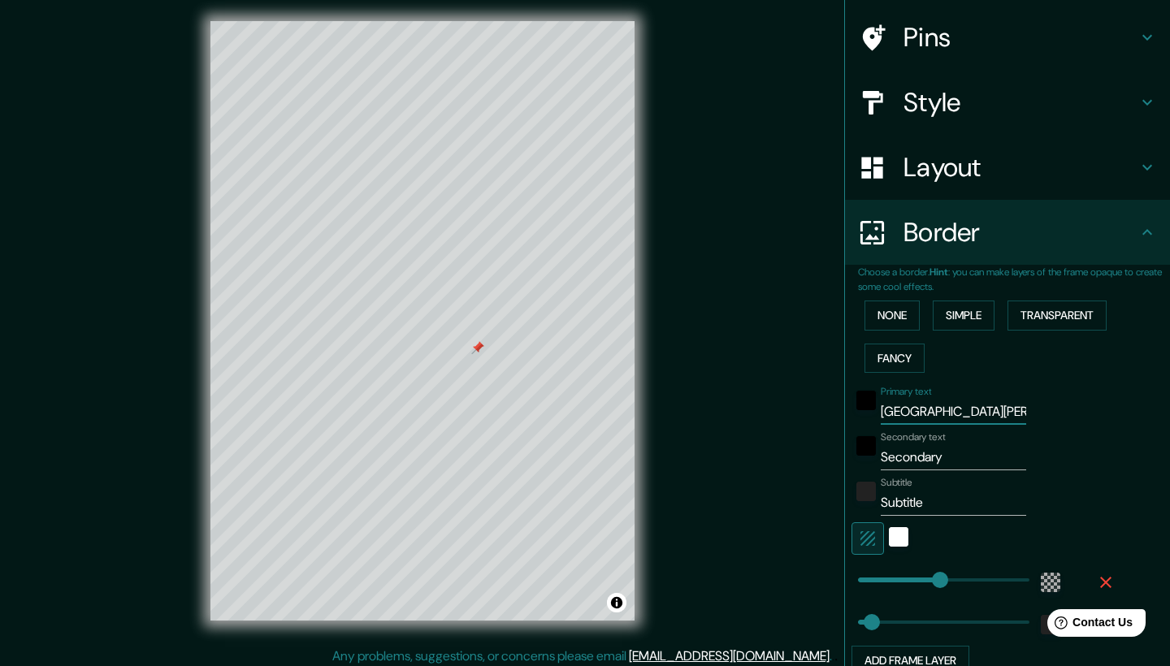
type input "42"
type input "[GEOGRAPHIC_DATA][PERSON_NAME]"
type input "251"
type input "42"
type input "Teatro Avil"
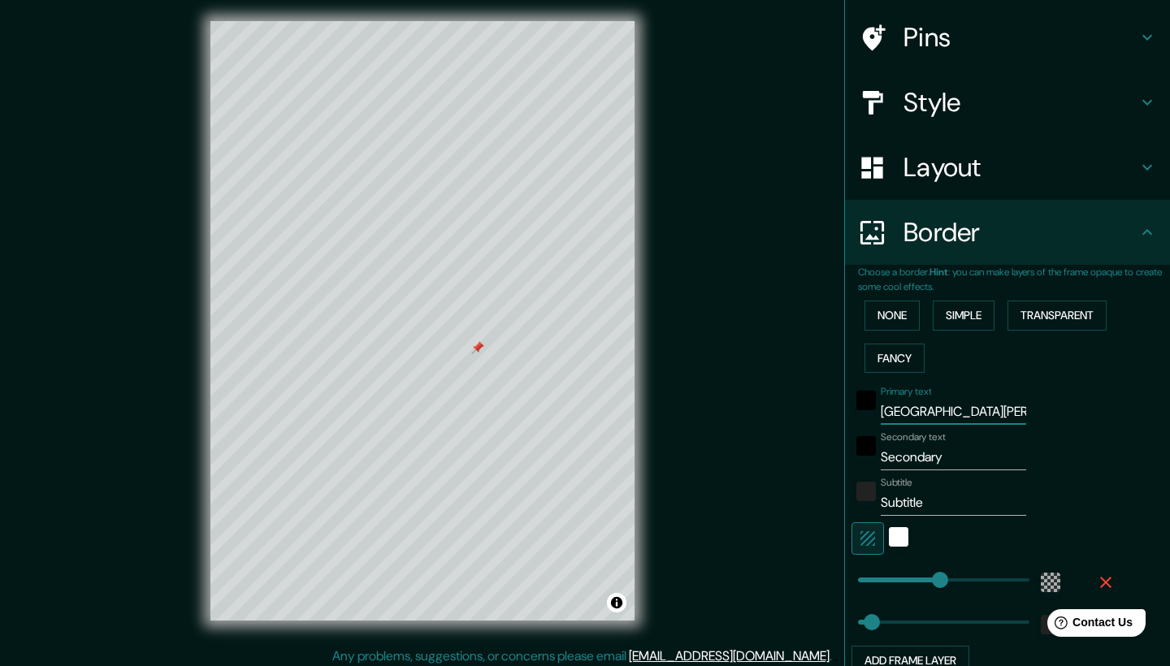
type input "251"
type input "42"
type input "[GEOGRAPHIC_DATA]"
type input "251"
type input "42"
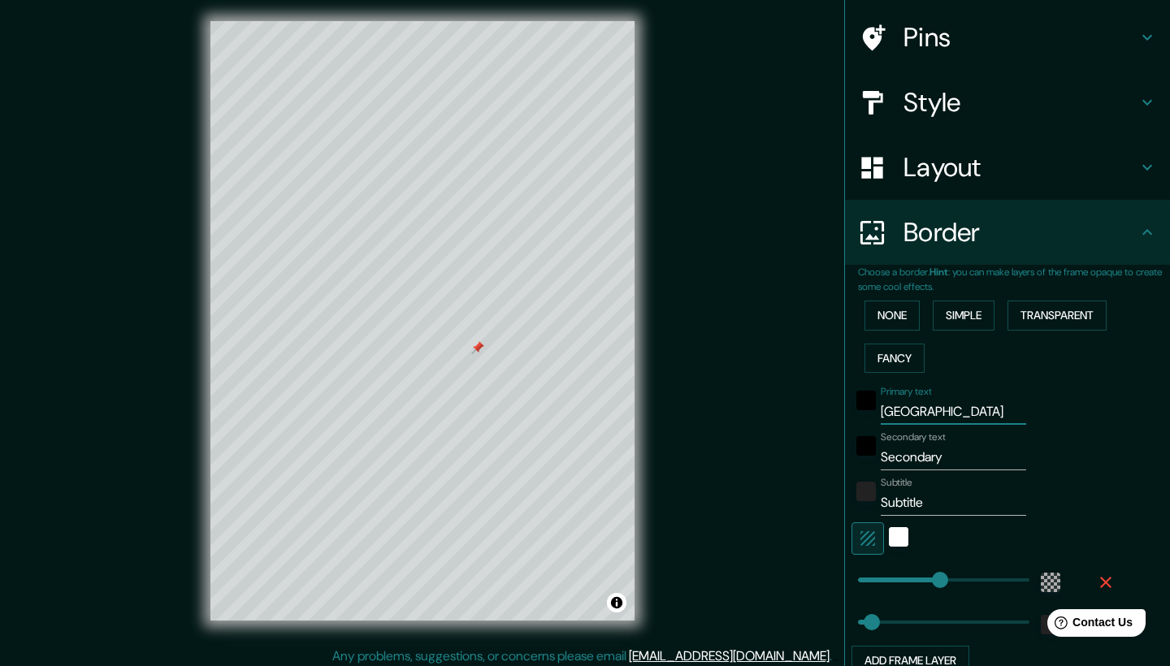
type input "Teatro Av"
type input "251"
type input "42"
type input "Teatro A"
type input "251"
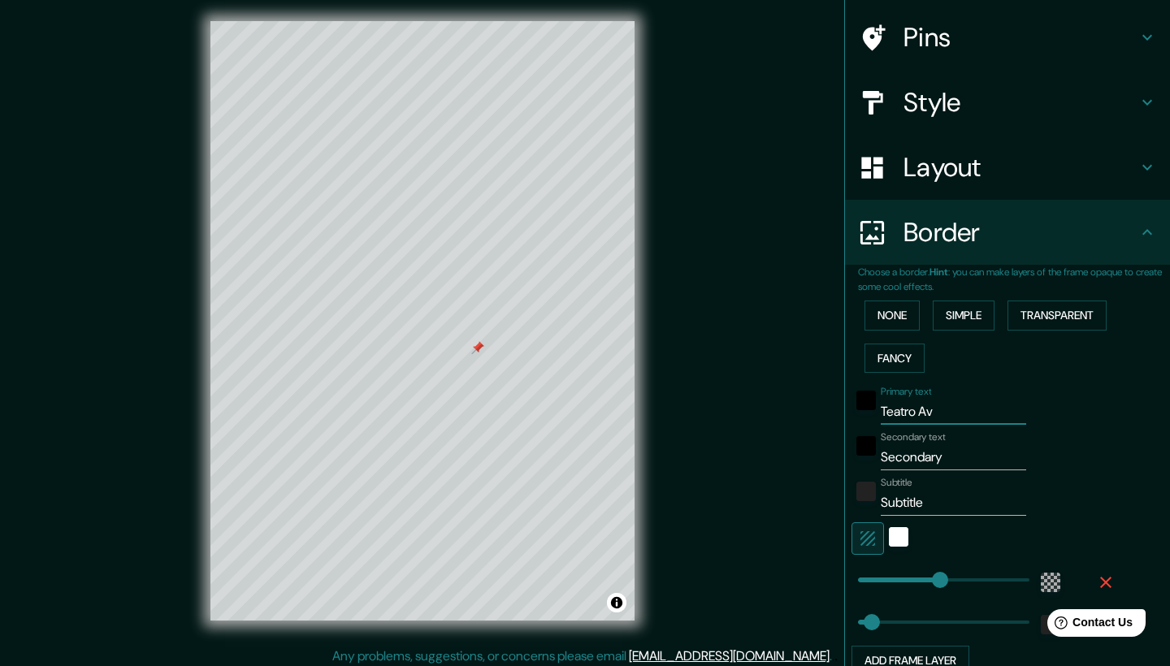
type input "42"
type input "Teatro"
type input "251"
type input "42"
type input "Teatro"
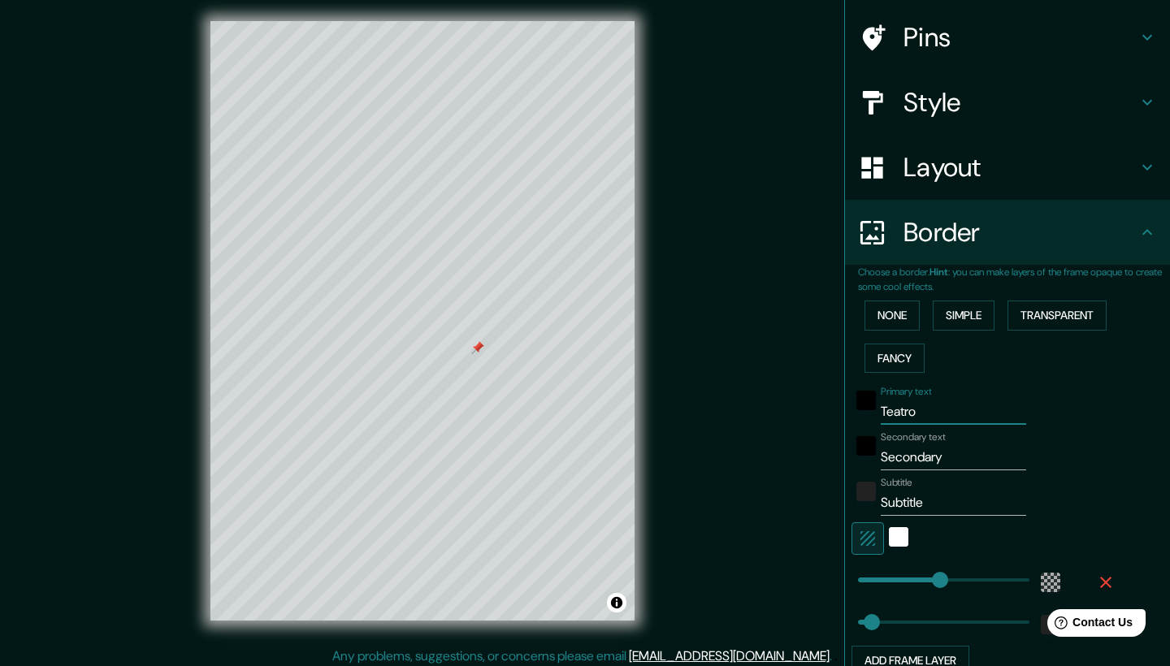
type input "251"
type input "42"
type input "Teatr"
type input "251"
type input "42"
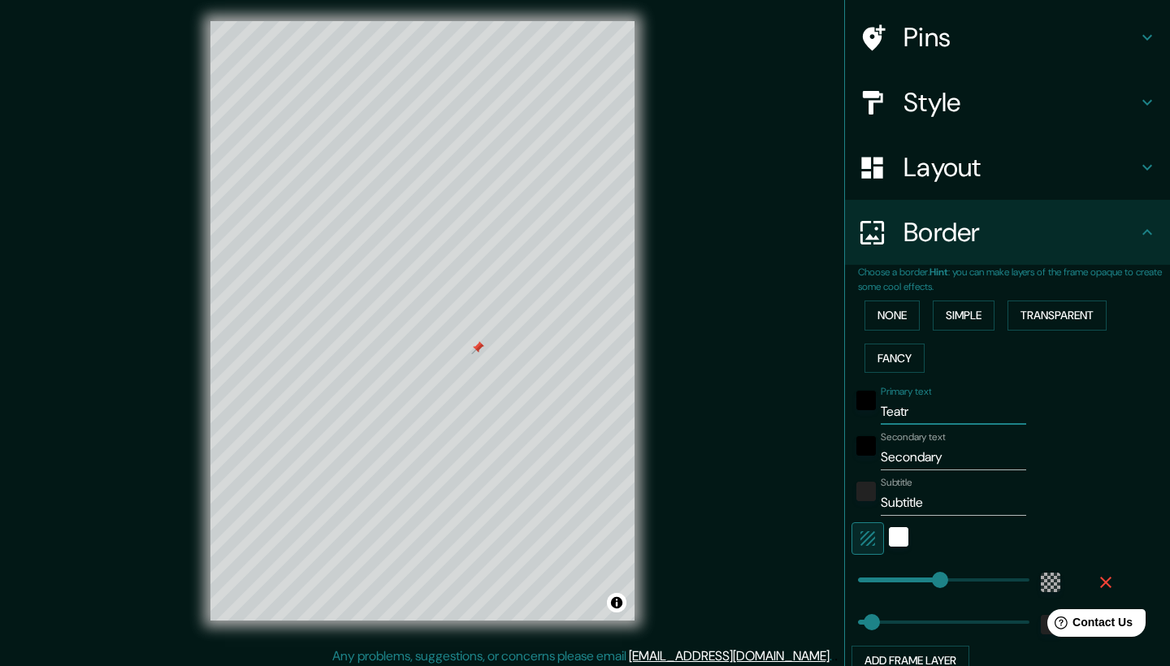
type input "Teat"
type input "251"
type input "42"
type input "Tea"
type input "251"
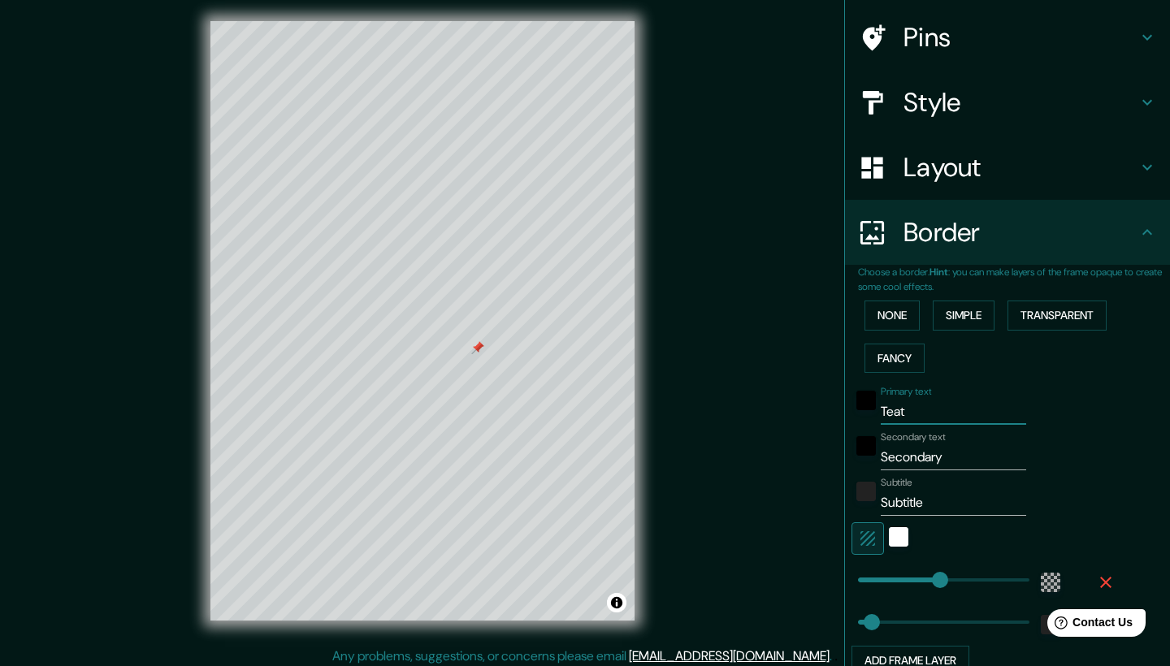
type input "42"
type input "Te"
type input "251"
type input "42"
type input "T"
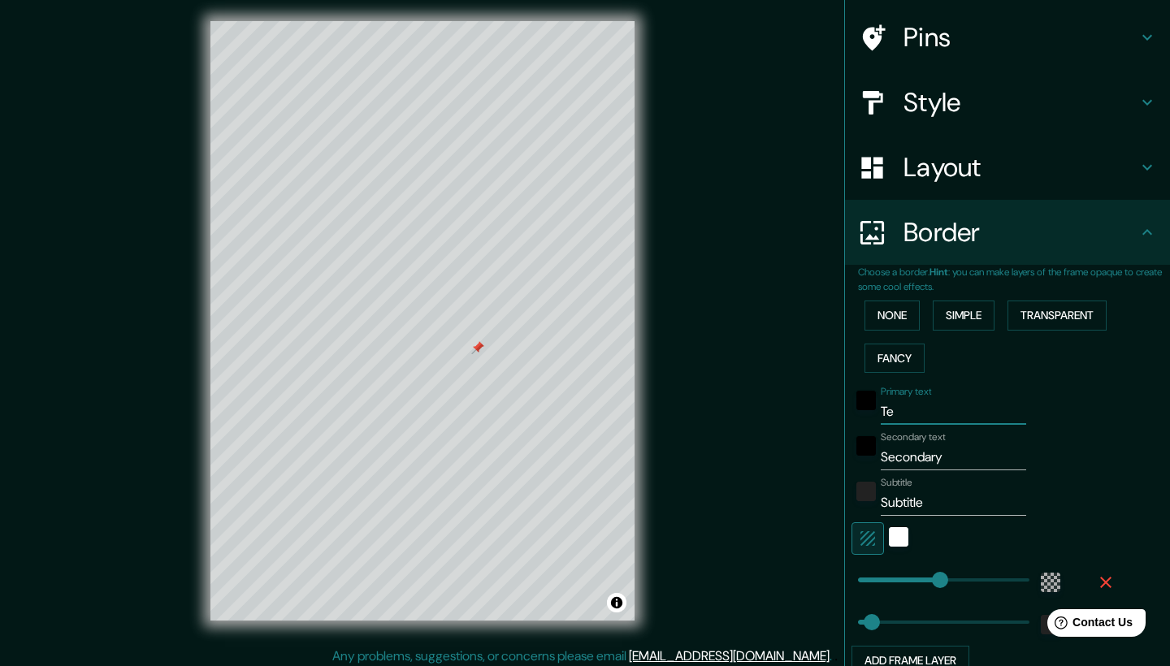
type input "251"
type input "42"
type input "251"
type input "42"
click at [911, 302] on button "None" at bounding box center [891, 316] width 55 height 30
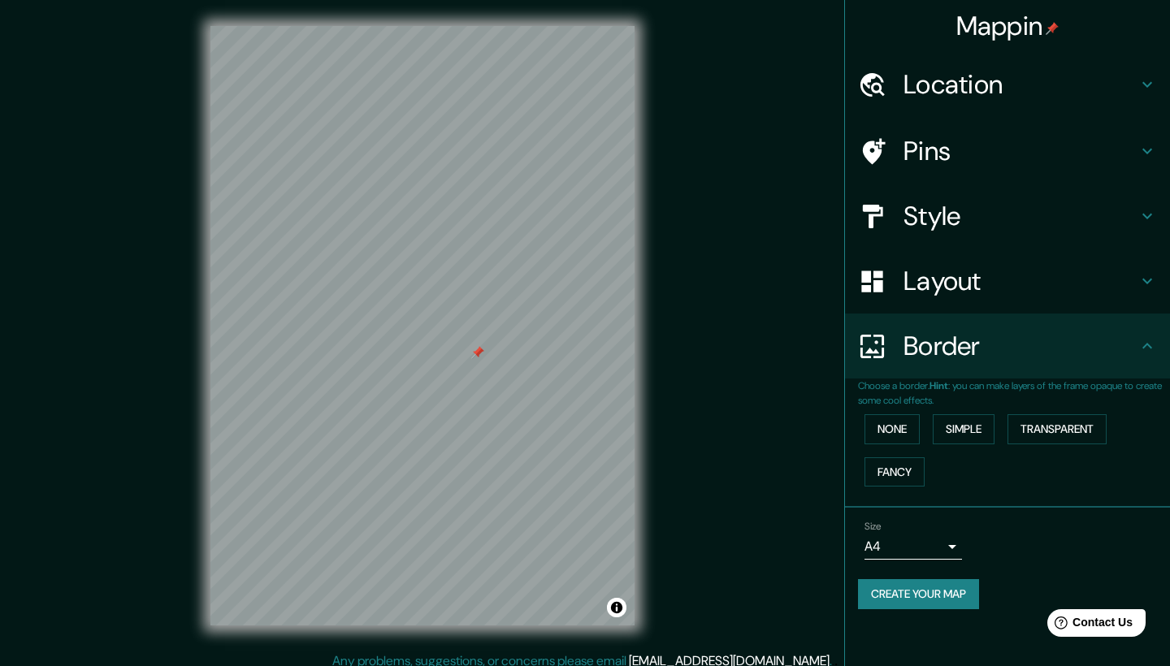
scroll to position [0, 0]
click at [932, 158] on h4 "Pins" at bounding box center [1020, 151] width 234 height 32
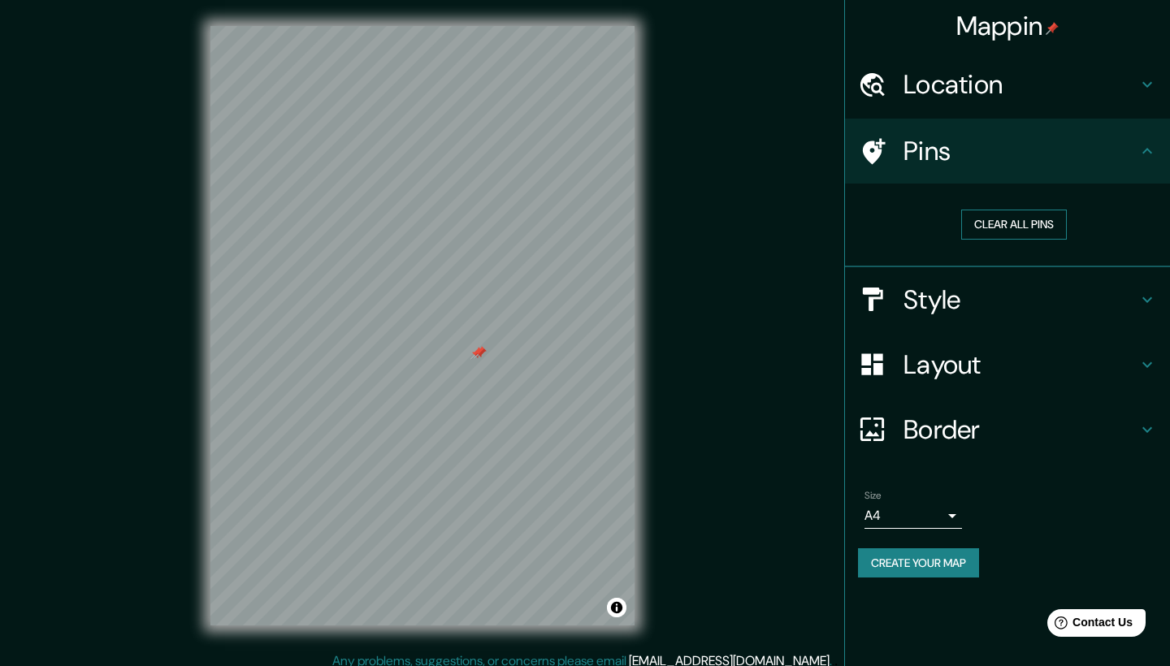
click at [992, 215] on button "Clear all pins" at bounding box center [1014, 225] width 106 height 30
click at [821, 6] on div "Mappin Location [GEOGRAPHIC_DATA], [PERSON_NAME][GEOGRAPHIC_DATA], [GEOGRAPHIC_…" at bounding box center [585, 338] width 1170 height 677
click at [936, 299] on h4 "Style" at bounding box center [1020, 299] width 234 height 32
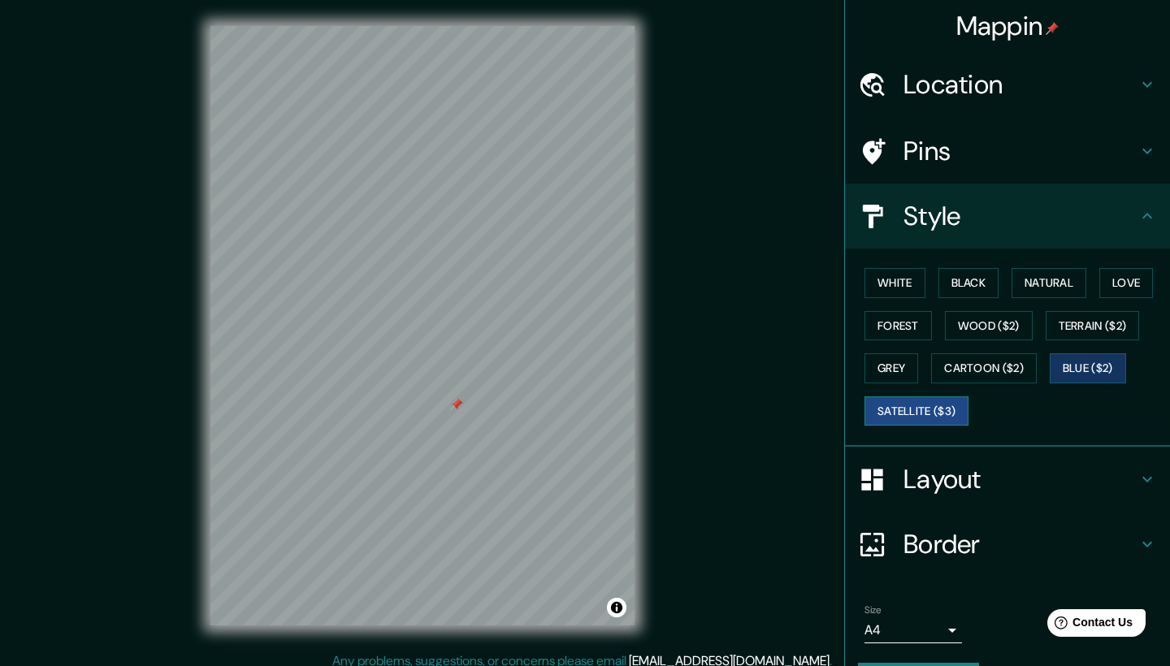
click at [938, 413] on button "Satellite ($3)" at bounding box center [916, 411] width 104 height 30
click at [980, 367] on button "Cartoon ($2)" at bounding box center [984, 368] width 106 height 30
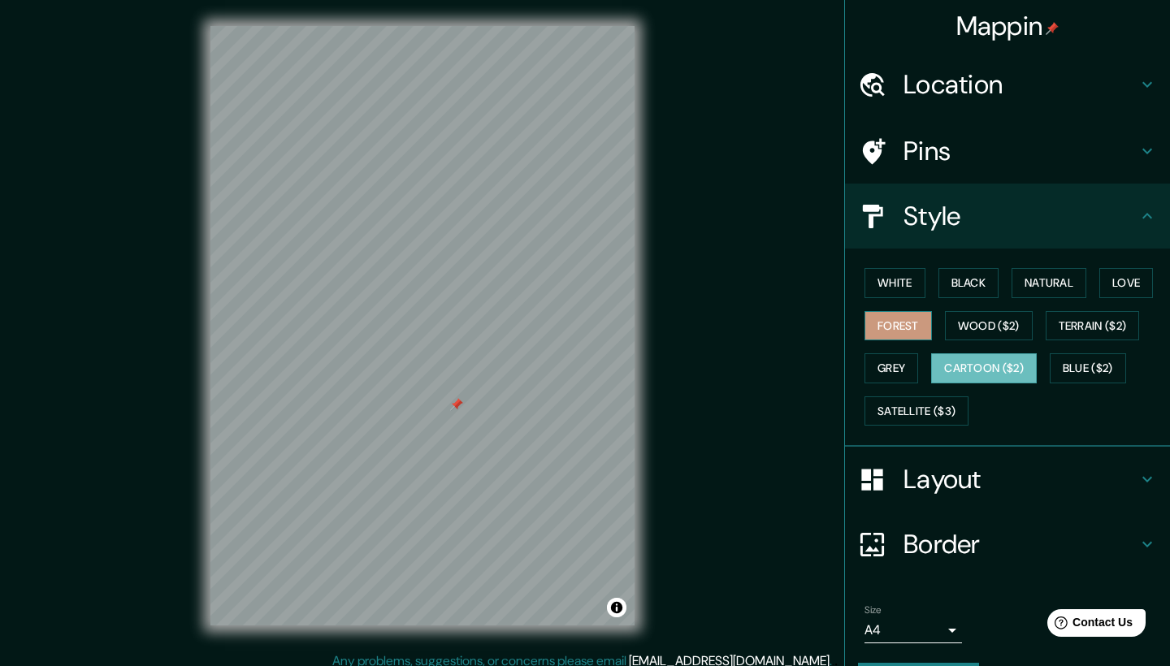
click at [893, 320] on button "Forest" at bounding box center [897, 326] width 67 height 30
click at [887, 276] on button "White" at bounding box center [894, 283] width 61 height 30
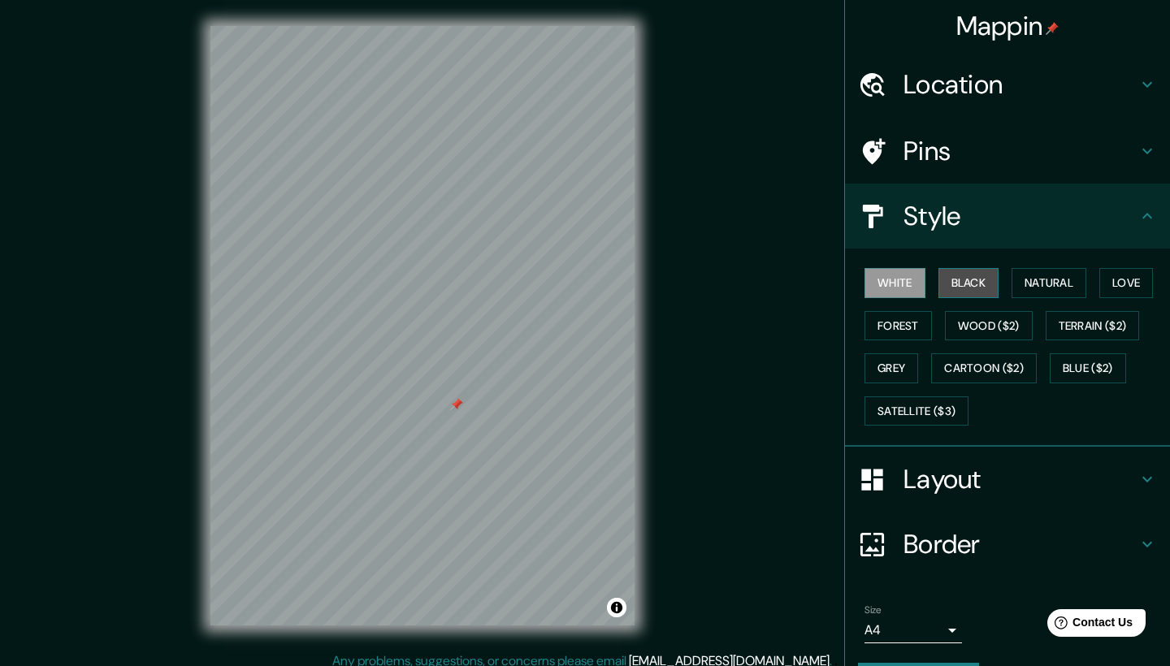
click at [974, 285] on button "Black" at bounding box center [968, 283] width 61 height 30
click at [1047, 279] on button "Natural" at bounding box center [1048, 283] width 75 height 30
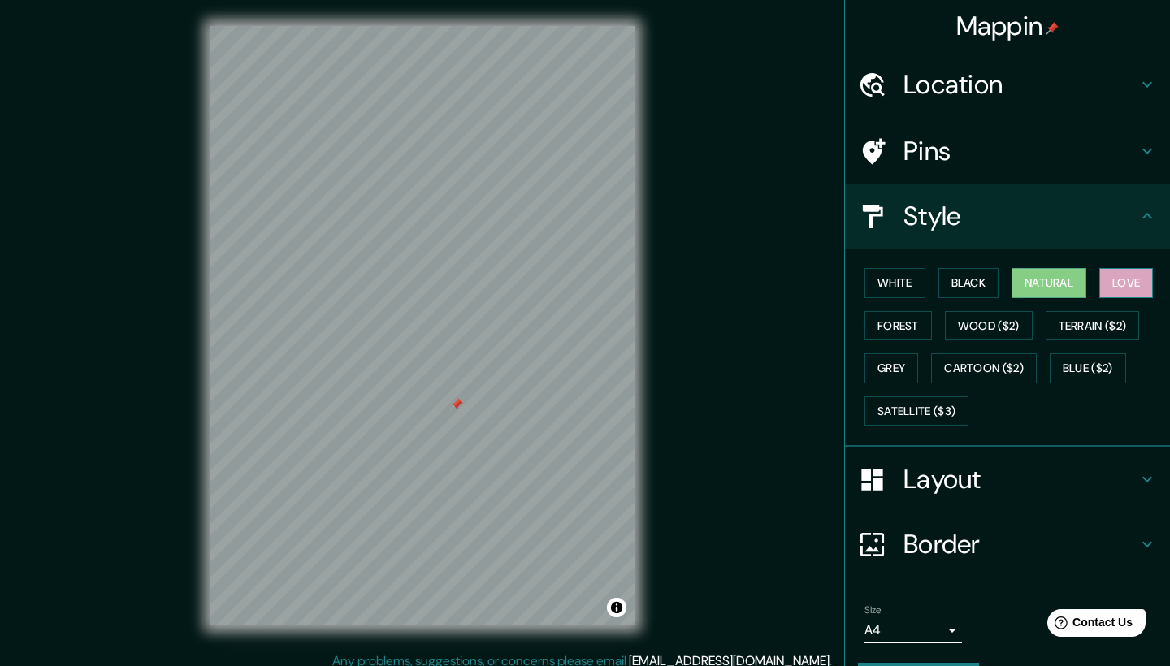
click at [1111, 279] on button "Love" at bounding box center [1126, 283] width 54 height 30
click at [917, 327] on button "Forest" at bounding box center [897, 326] width 67 height 30
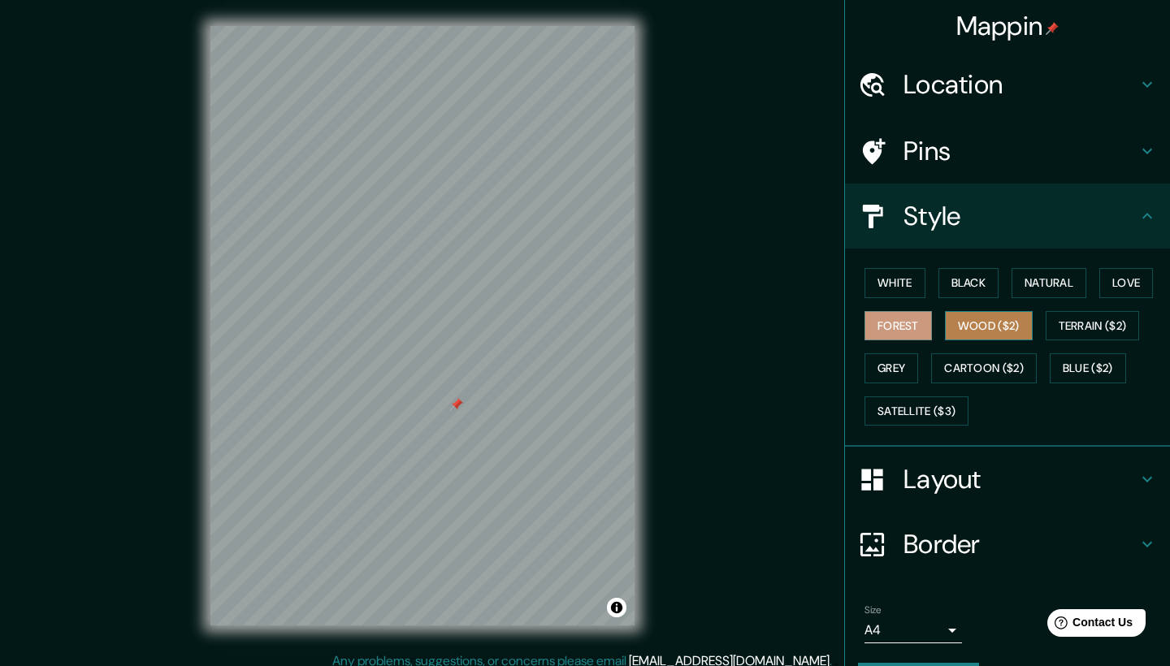
click at [968, 323] on button "Wood ($2)" at bounding box center [989, 326] width 88 height 30
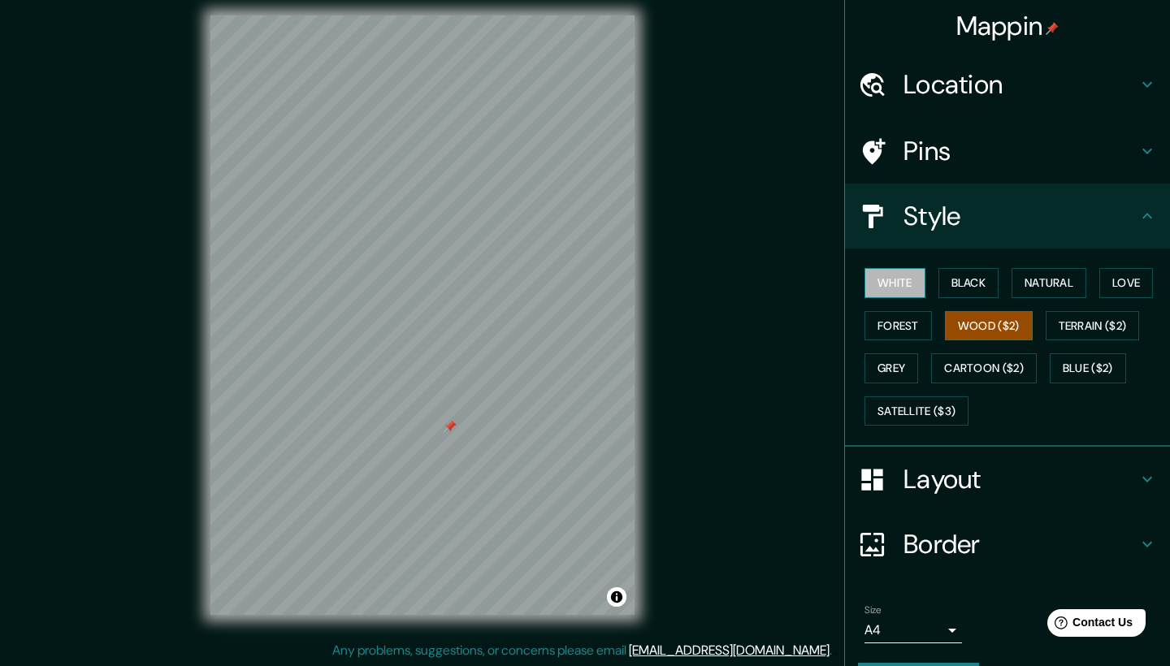
click at [876, 288] on button "White" at bounding box center [894, 283] width 61 height 30
click at [888, 319] on button "Forest" at bounding box center [897, 326] width 67 height 30
click at [968, 319] on button "Wood ($2)" at bounding box center [989, 326] width 88 height 30
click at [977, 287] on button "Black" at bounding box center [968, 283] width 61 height 30
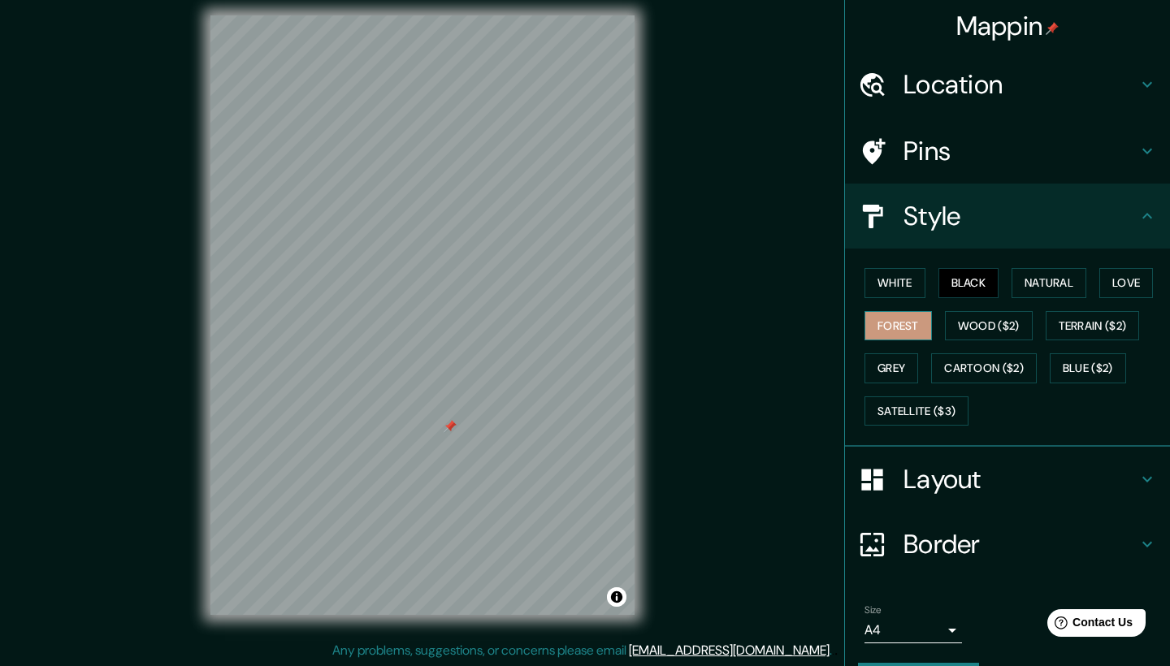
click at [919, 314] on button "Forest" at bounding box center [897, 326] width 67 height 30
click at [957, 329] on button "Wood ($2)" at bounding box center [989, 326] width 88 height 30
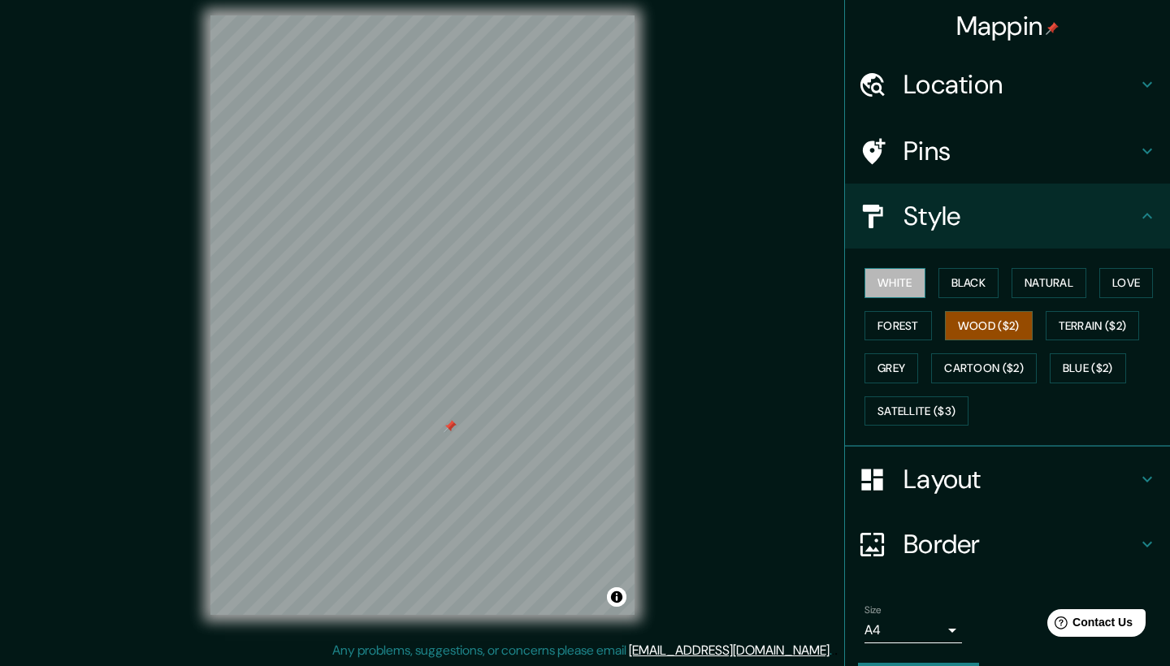
click at [908, 279] on button "White" at bounding box center [894, 283] width 61 height 30
click at [951, 284] on button "Black" at bounding box center [968, 283] width 61 height 30
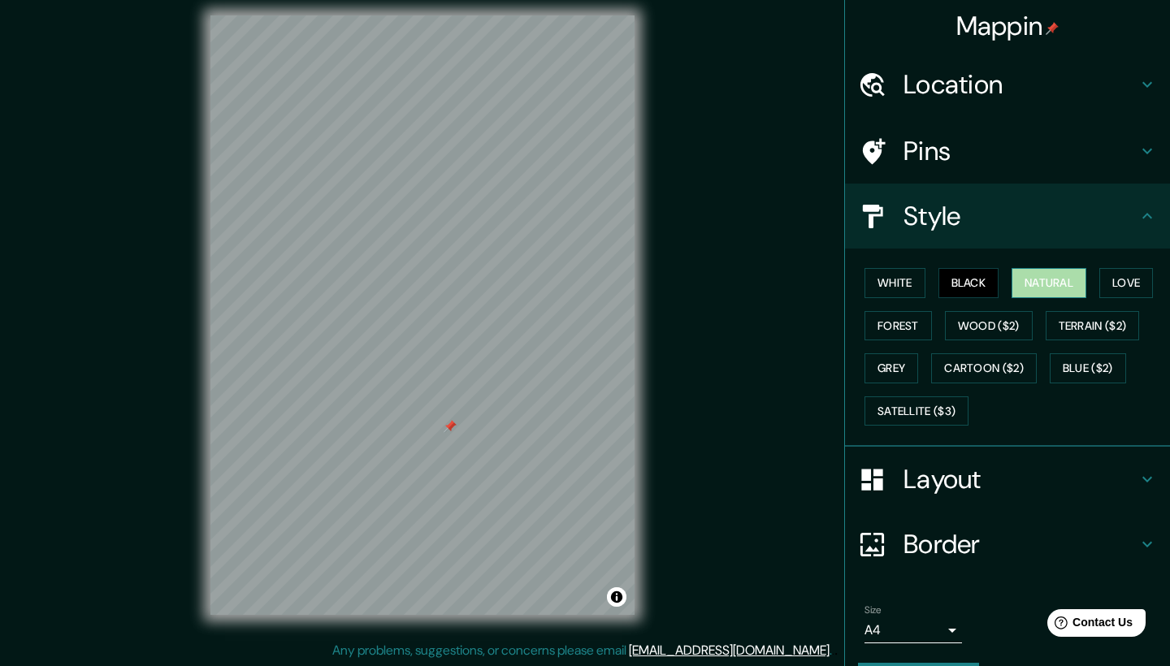
click at [1030, 288] on button "Natural" at bounding box center [1048, 283] width 75 height 30
click at [1118, 287] on button "Love" at bounding box center [1126, 283] width 54 height 30
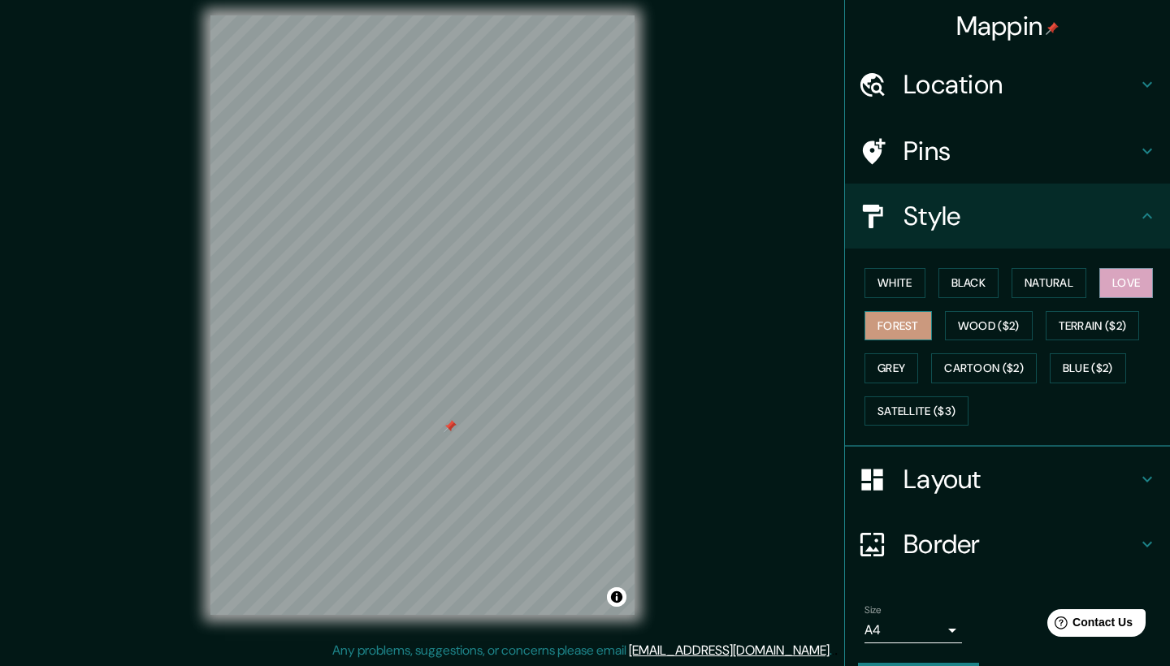
click at [899, 317] on button "Forest" at bounding box center [897, 326] width 67 height 30
click at [966, 322] on button "Wood ($2)" at bounding box center [989, 326] width 88 height 30
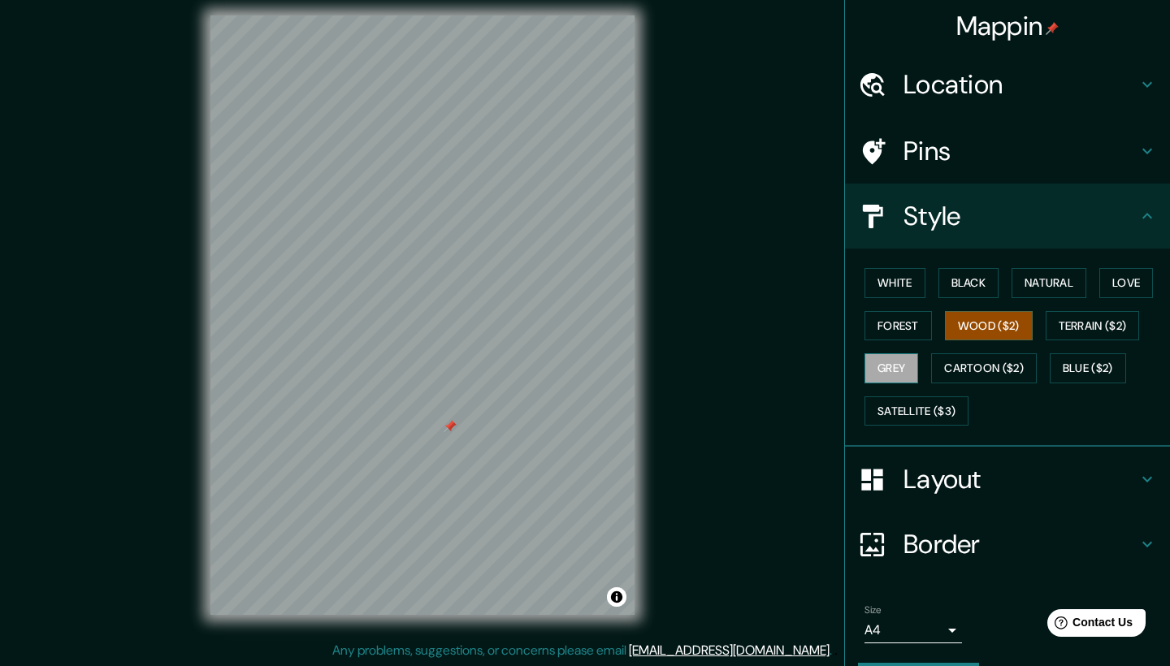
click at [910, 358] on button "Grey" at bounding box center [891, 368] width 54 height 30
click at [915, 283] on button "White" at bounding box center [894, 283] width 61 height 30
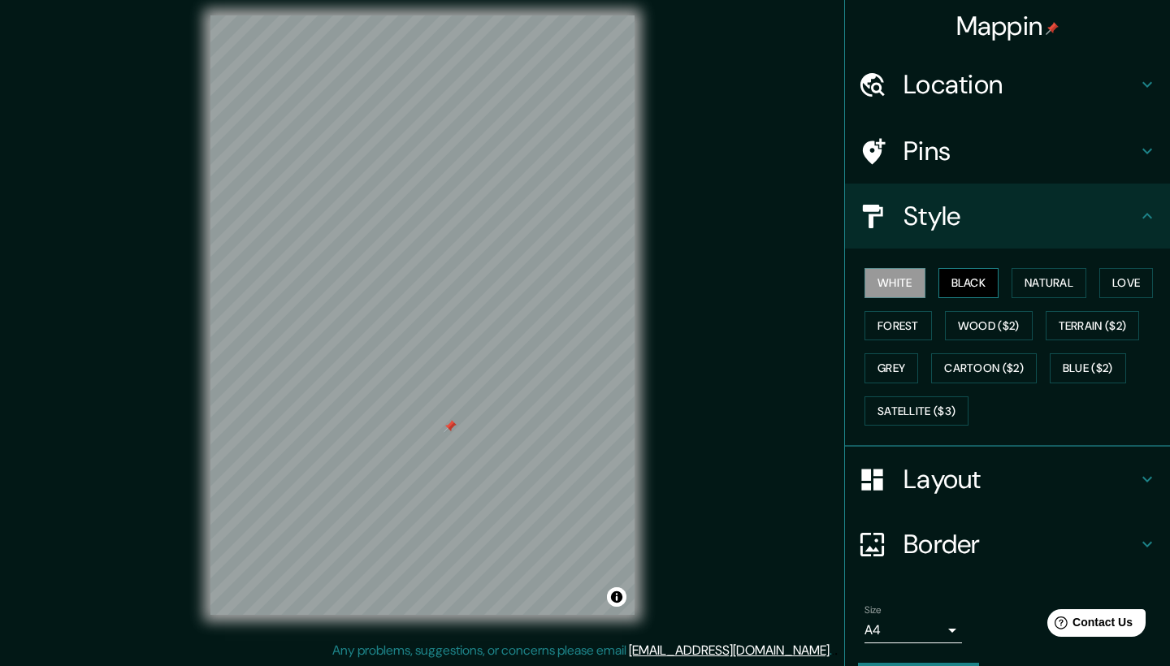
click at [964, 284] on button "Black" at bounding box center [968, 283] width 61 height 30
click at [1027, 284] on button "Natural" at bounding box center [1048, 283] width 75 height 30
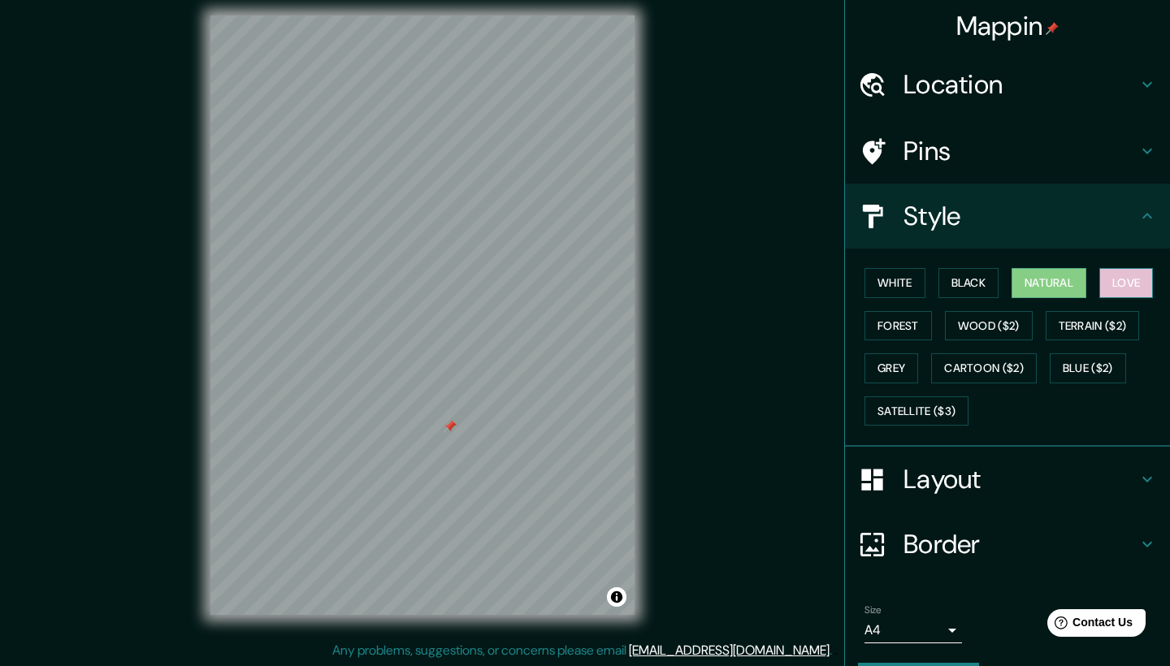
click at [1118, 287] on button "Love" at bounding box center [1126, 283] width 54 height 30
click at [884, 312] on button "Forest" at bounding box center [897, 326] width 67 height 30
click at [1065, 283] on button "Natural" at bounding box center [1048, 283] width 75 height 30
click at [907, 281] on button "White" at bounding box center [894, 283] width 61 height 30
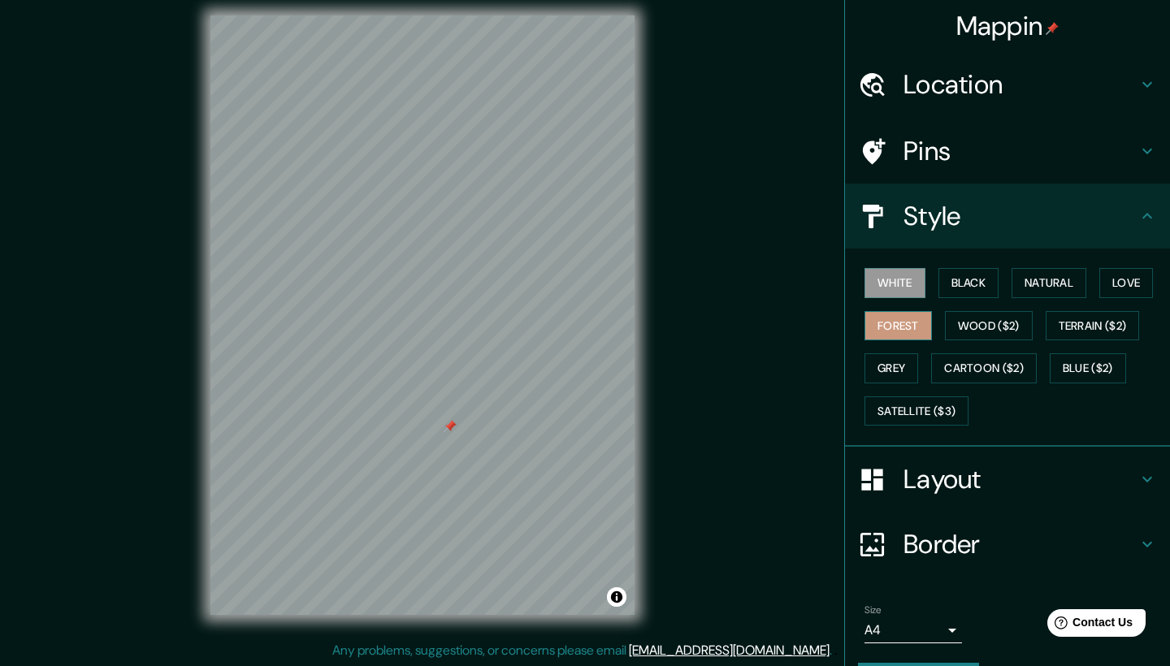
click at [902, 311] on button "Forest" at bounding box center [897, 326] width 67 height 30
click at [902, 313] on button "Forest" at bounding box center [897, 326] width 67 height 30
click at [973, 322] on button "Wood ($2)" at bounding box center [989, 326] width 88 height 30
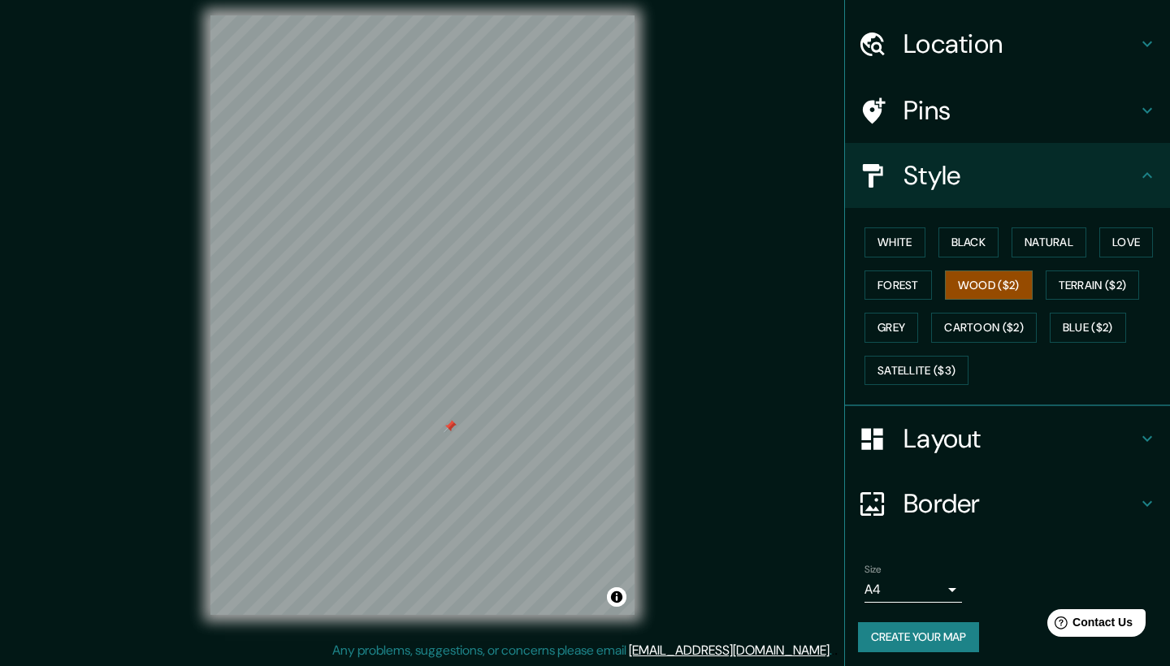
scroll to position [40, 0]
click at [920, 276] on button "Forest" at bounding box center [897, 286] width 67 height 30
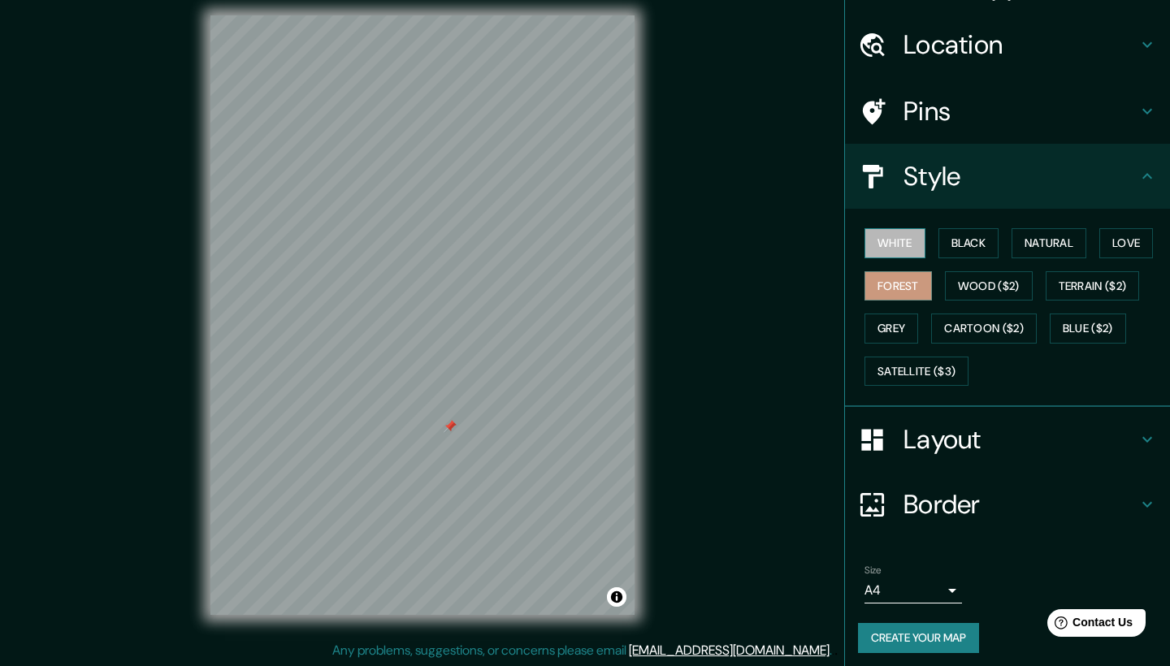
click at [910, 244] on button "White" at bounding box center [894, 243] width 61 height 30
click at [959, 247] on button "Black" at bounding box center [968, 243] width 61 height 30
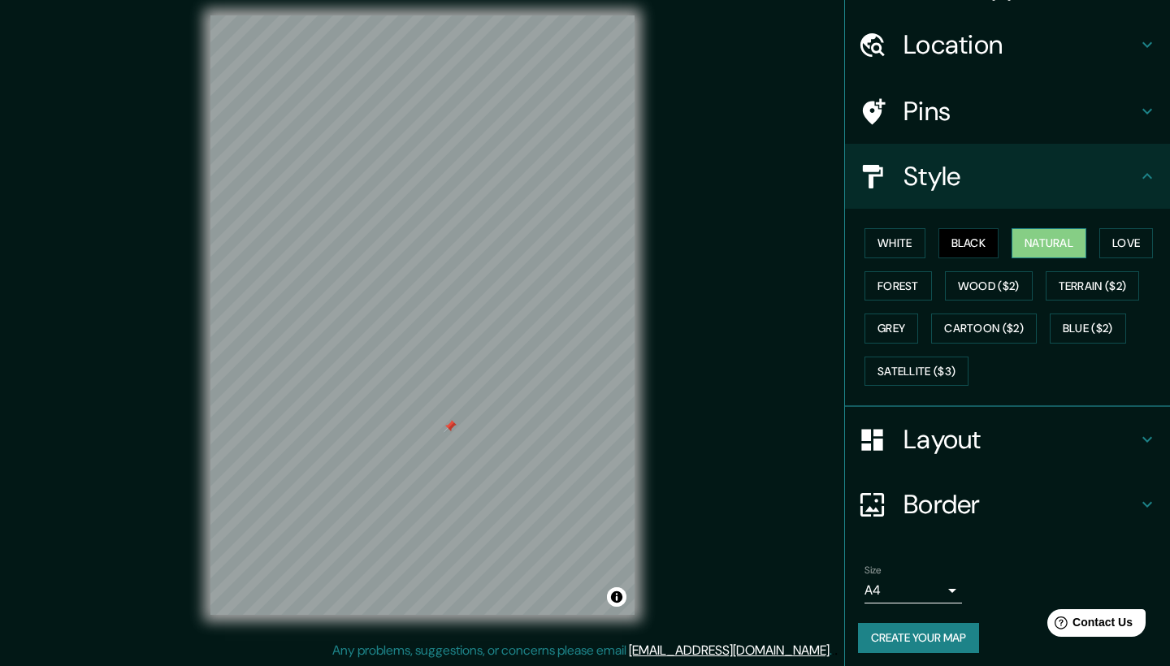
click at [1029, 253] on button "Natural" at bounding box center [1048, 243] width 75 height 30
click at [1113, 256] on div "White Black Natural Love Forest Wood ($2) Terrain ($2) Grey Cartoon ($2) Blue (…" at bounding box center [1014, 307] width 312 height 171
click at [1119, 247] on button "Love" at bounding box center [1126, 243] width 54 height 30
click at [975, 253] on button "Black" at bounding box center [968, 243] width 61 height 30
click at [896, 245] on button "White" at bounding box center [894, 243] width 61 height 30
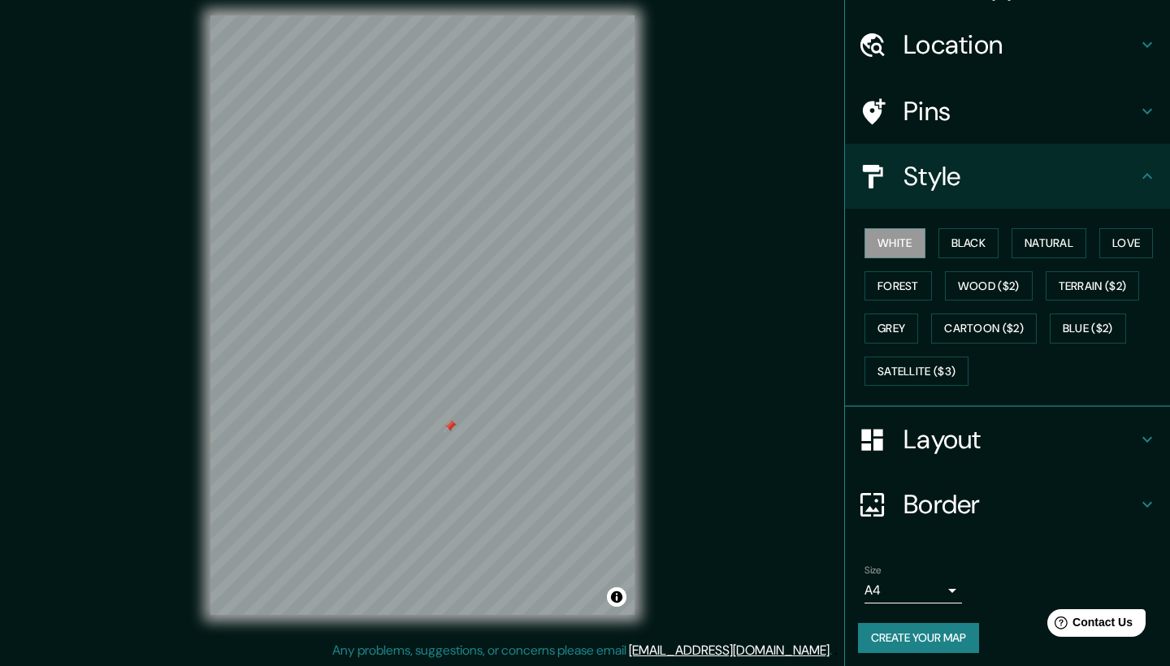
click at [740, 3] on div "Mappin Location [GEOGRAPHIC_DATA], [PERSON_NAME][GEOGRAPHIC_DATA], [GEOGRAPHIC_…" at bounding box center [585, 327] width 1170 height 677
click at [998, 295] on button "Wood ($2)" at bounding box center [989, 286] width 88 height 30
click at [959, 634] on button "Create your map" at bounding box center [918, 638] width 121 height 30
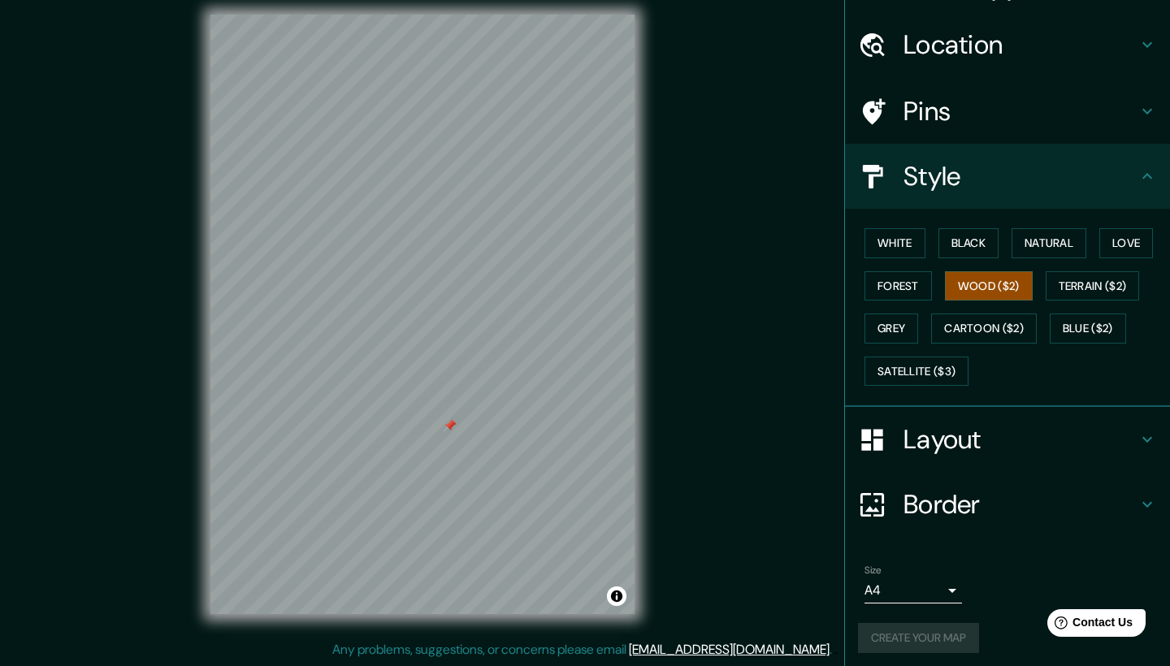
scroll to position [11, 0]
click at [918, 628] on div "Create your map" at bounding box center [1007, 638] width 299 height 30
click at [893, 266] on div "White Black Natural Love Forest Wood ($2) Terrain ($2) Grey Cartoon ($2) Blue (…" at bounding box center [1014, 307] width 312 height 171
click at [893, 276] on button "Forest" at bounding box center [897, 286] width 67 height 30
click at [951, 286] on button "Wood ($2)" at bounding box center [989, 286] width 88 height 30
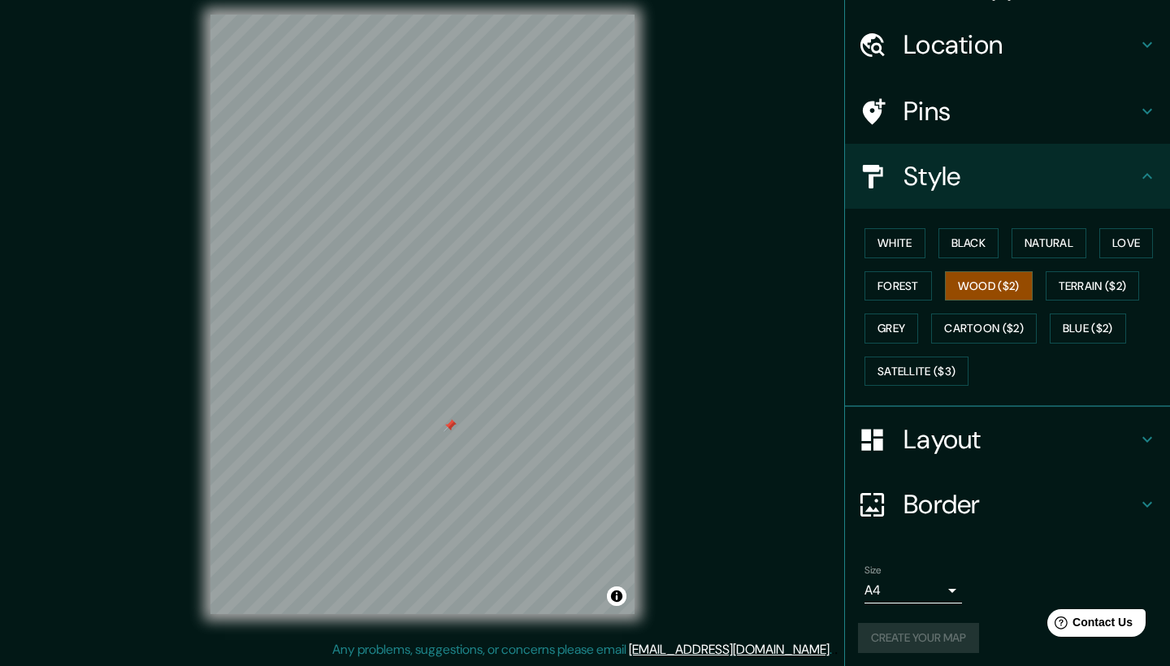
click at [915, 630] on div "Create your map" at bounding box center [1007, 638] width 299 height 30
click at [944, 583] on body "Mappin Location [GEOGRAPHIC_DATA], [PERSON_NAME][GEOGRAPHIC_DATA], [GEOGRAPHIC_…" at bounding box center [585, 322] width 1170 height 666
click at [994, 602] on div at bounding box center [585, 333] width 1170 height 666
click at [961, 631] on button "Create your map" at bounding box center [918, 638] width 121 height 30
click at [1132, 435] on h4 "Layout" at bounding box center [1020, 439] width 234 height 32
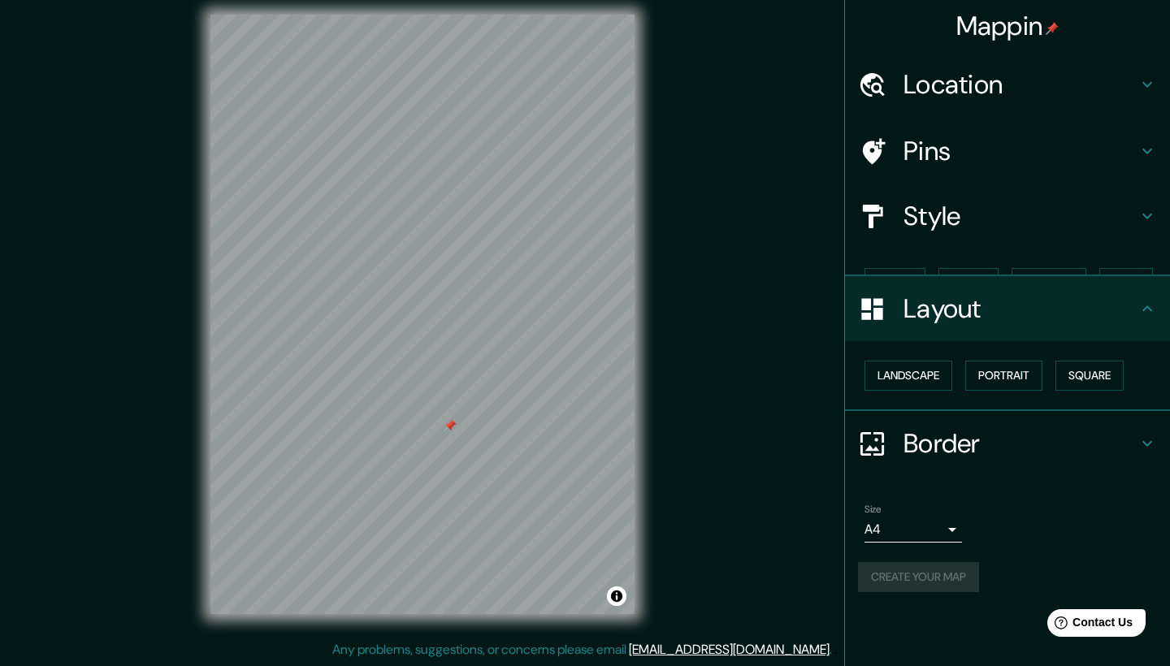
scroll to position [0, 0]
